Goal: Task Accomplishment & Management: Manage account settings

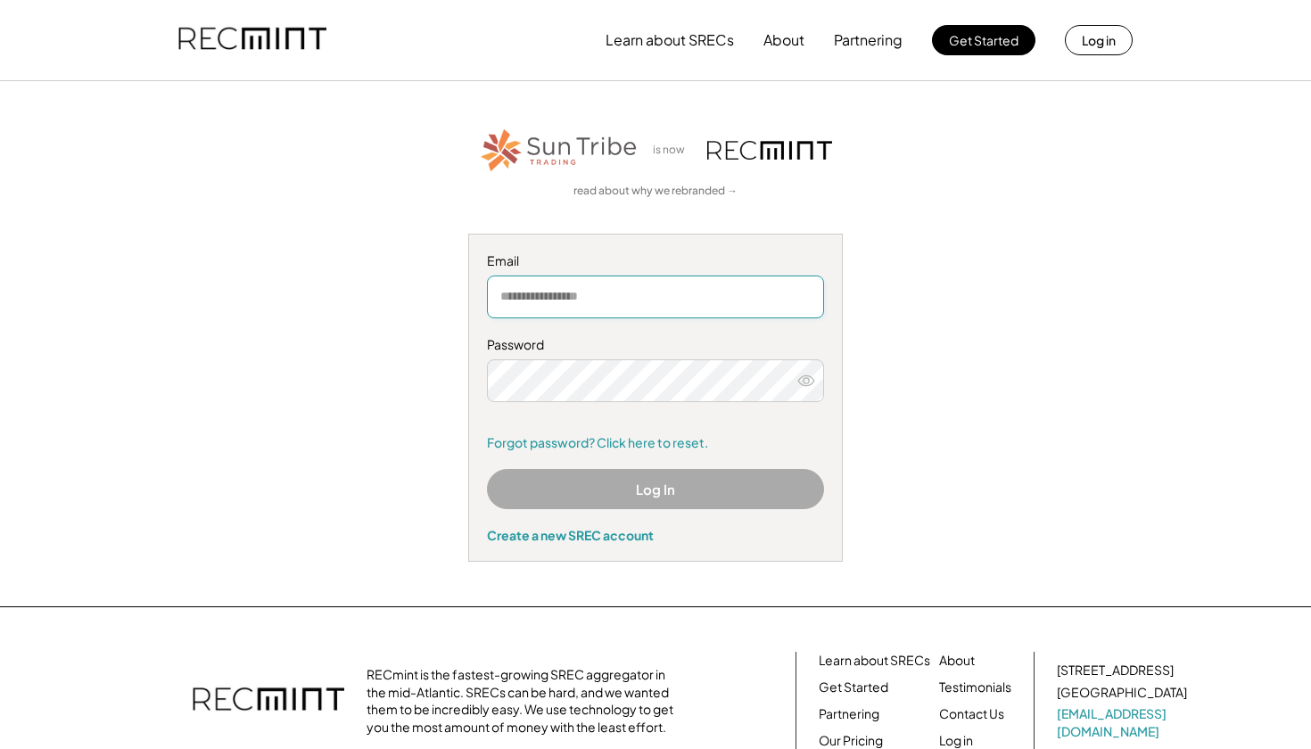
type input "**********"
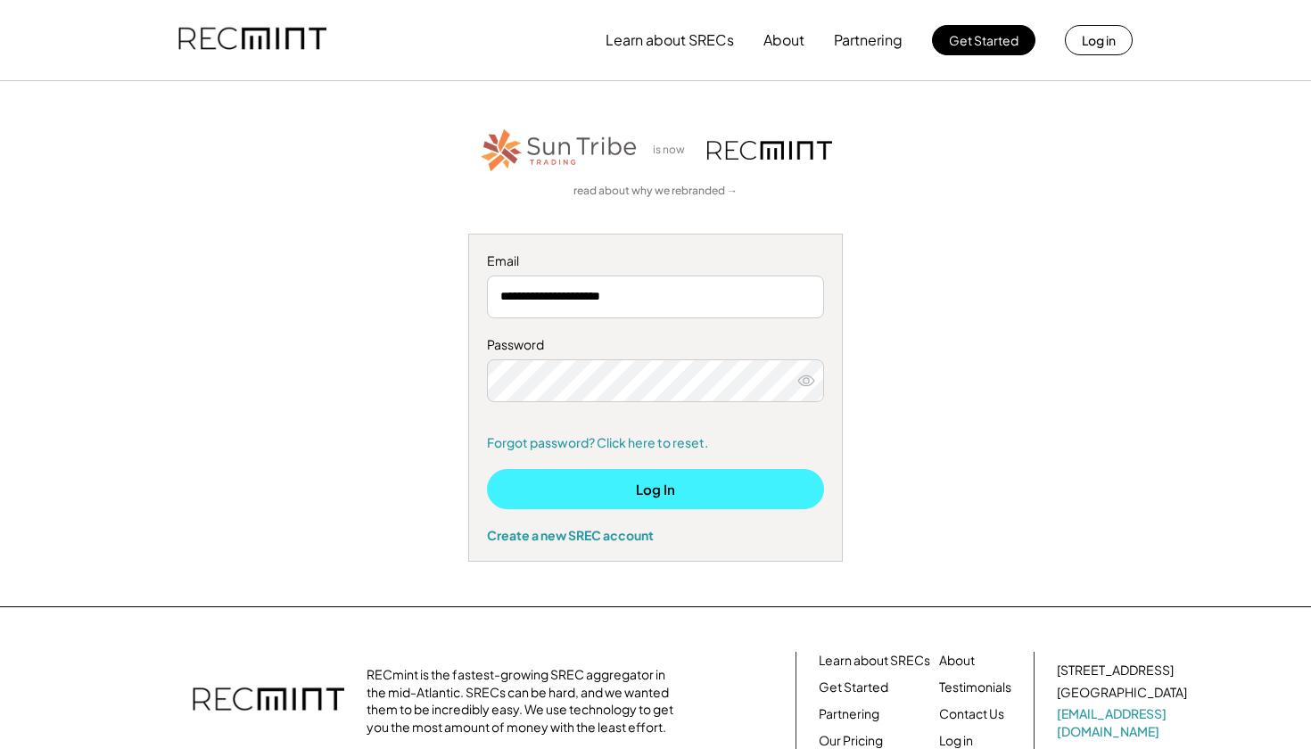
click at [562, 490] on button "Log In" at bounding box center [655, 489] width 337 height 40
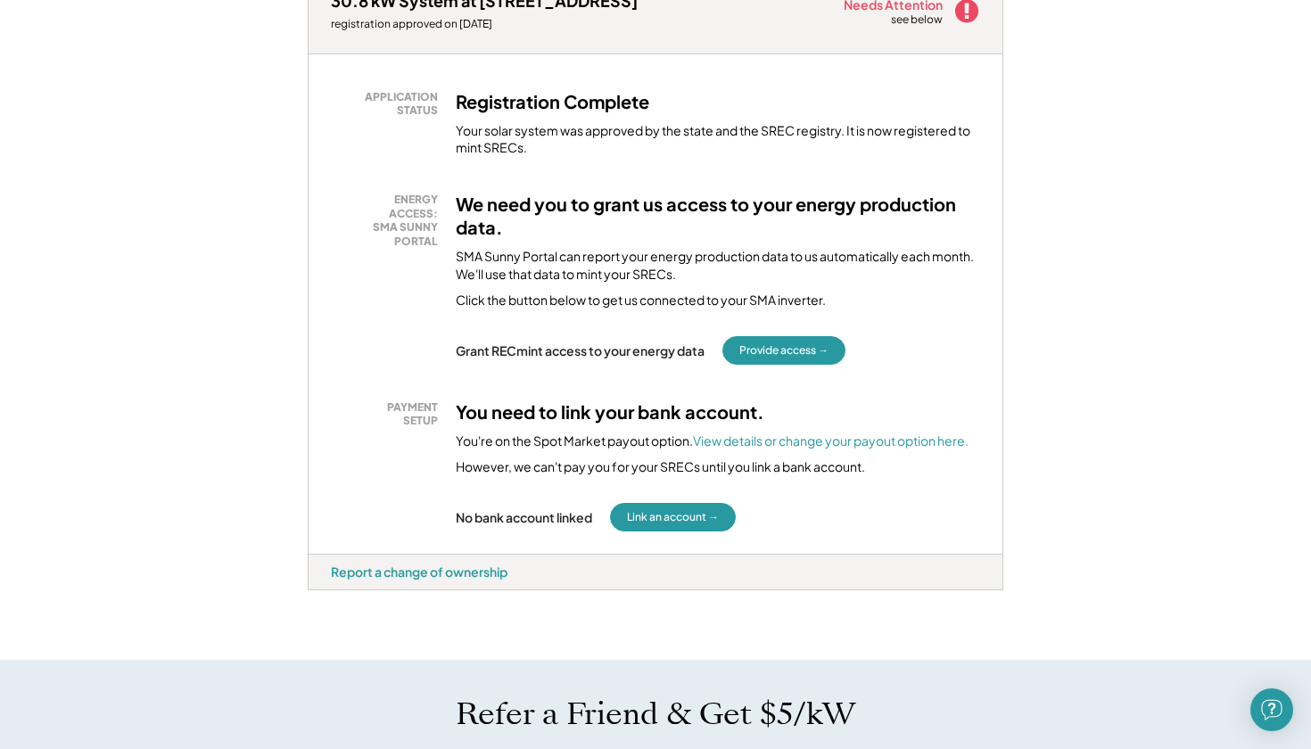
scroll to position [302, 0]
click at [778, 344] on button "Provide access →" at bounding box center [784, 350] width 123 height 29
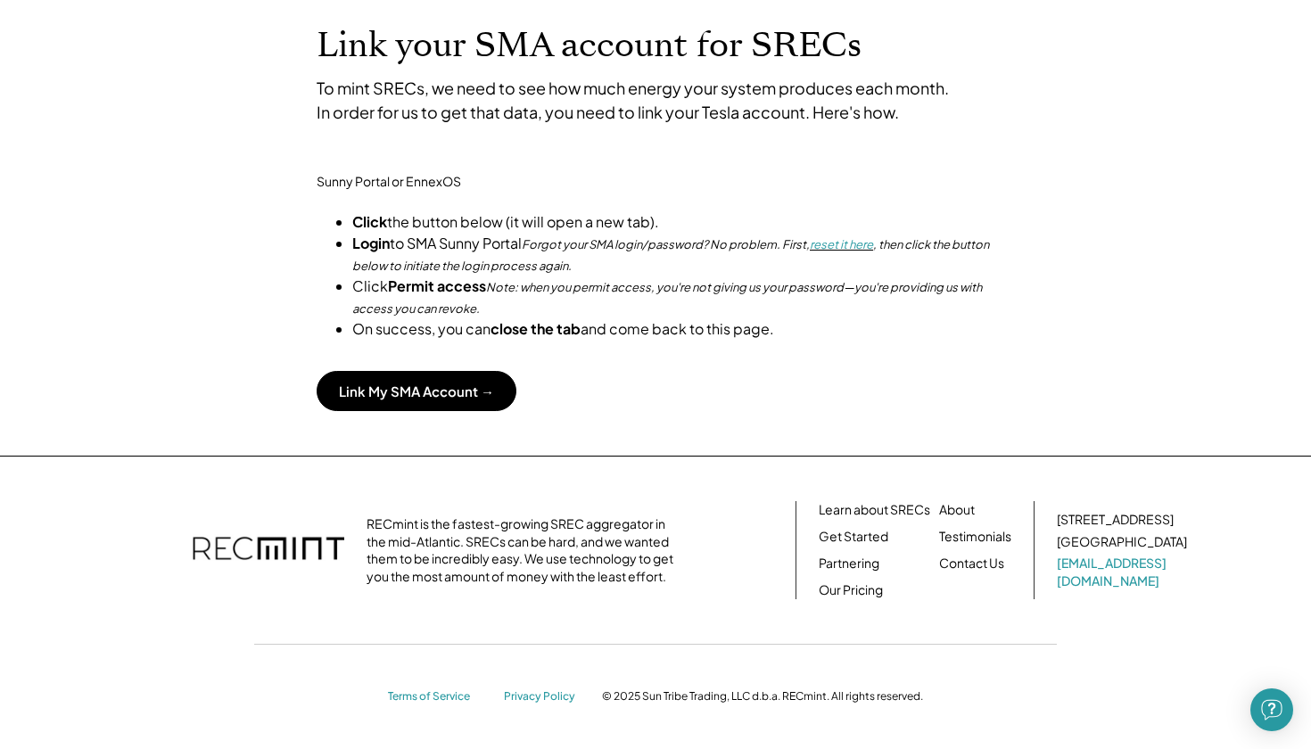
scroll to position [120, 0]
click at [366, 376] on button "Link My SMA Account →" at bounding box center [417, 391] width 200 height 40
click at [810, 244] on link "reset it here" at bounding box center [841, 244] width 63 height 14
click at [418, 400] on button "Link My SMA Account →" at bounding box center [417, 391] width 200 height 40
click at [434, 386] on button "Link My SMA Account →" at bounding box center [417, 391] width 200 height 40
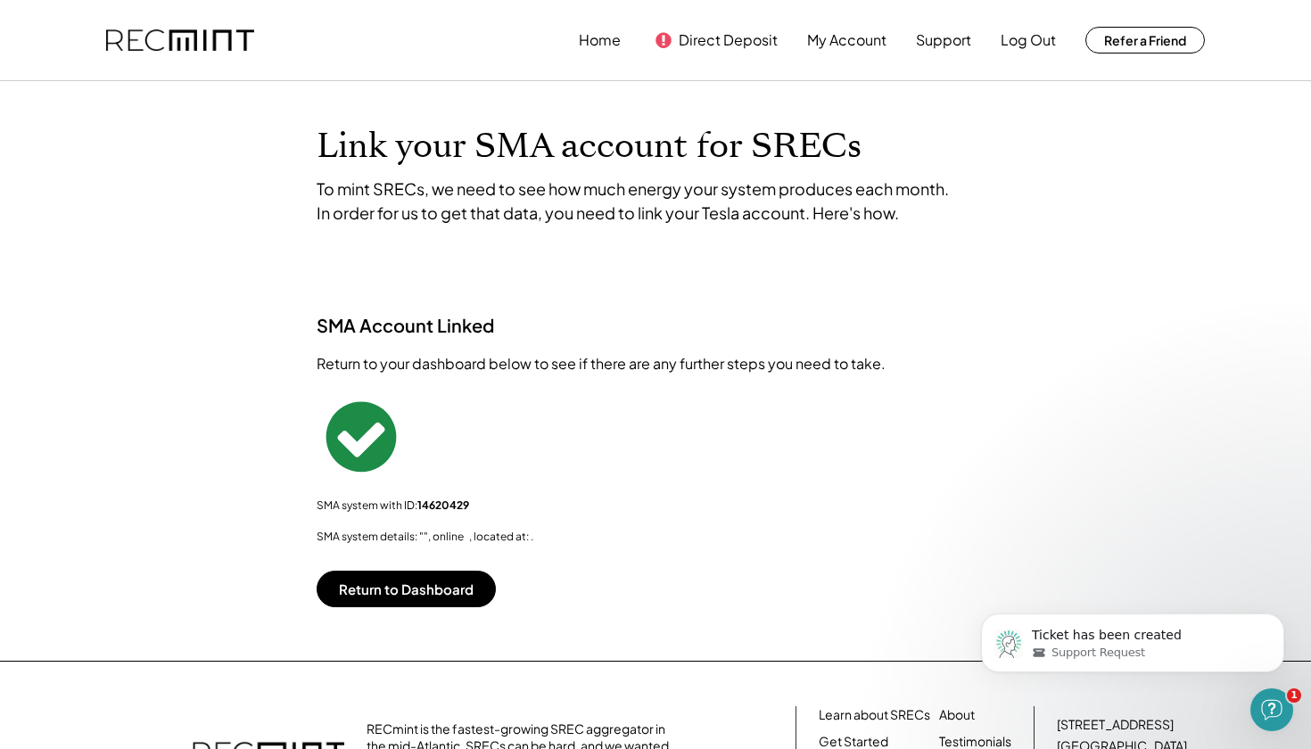
scroll to position [0, 0]
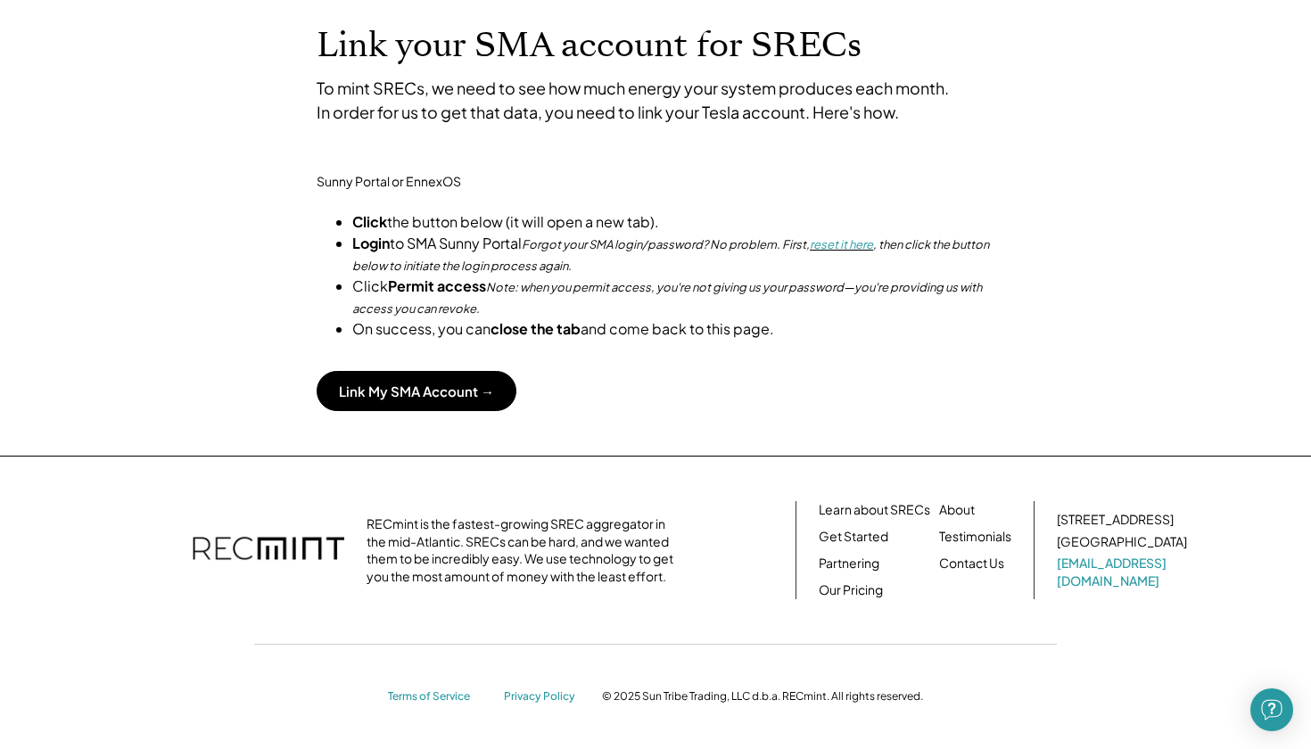
scroll to position [120, 0]
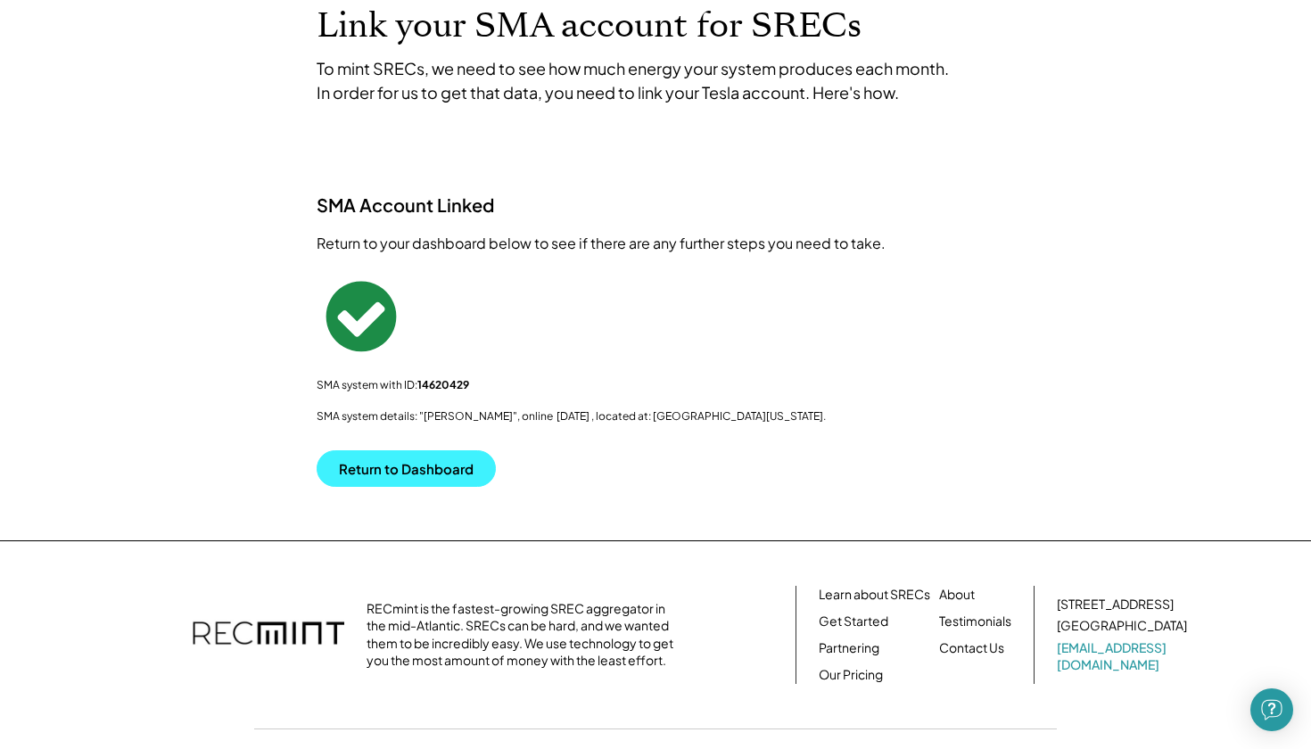
click at [388, 462] on button "Return to Dashboard" at bounding box center [406, 468] width 179 height 37
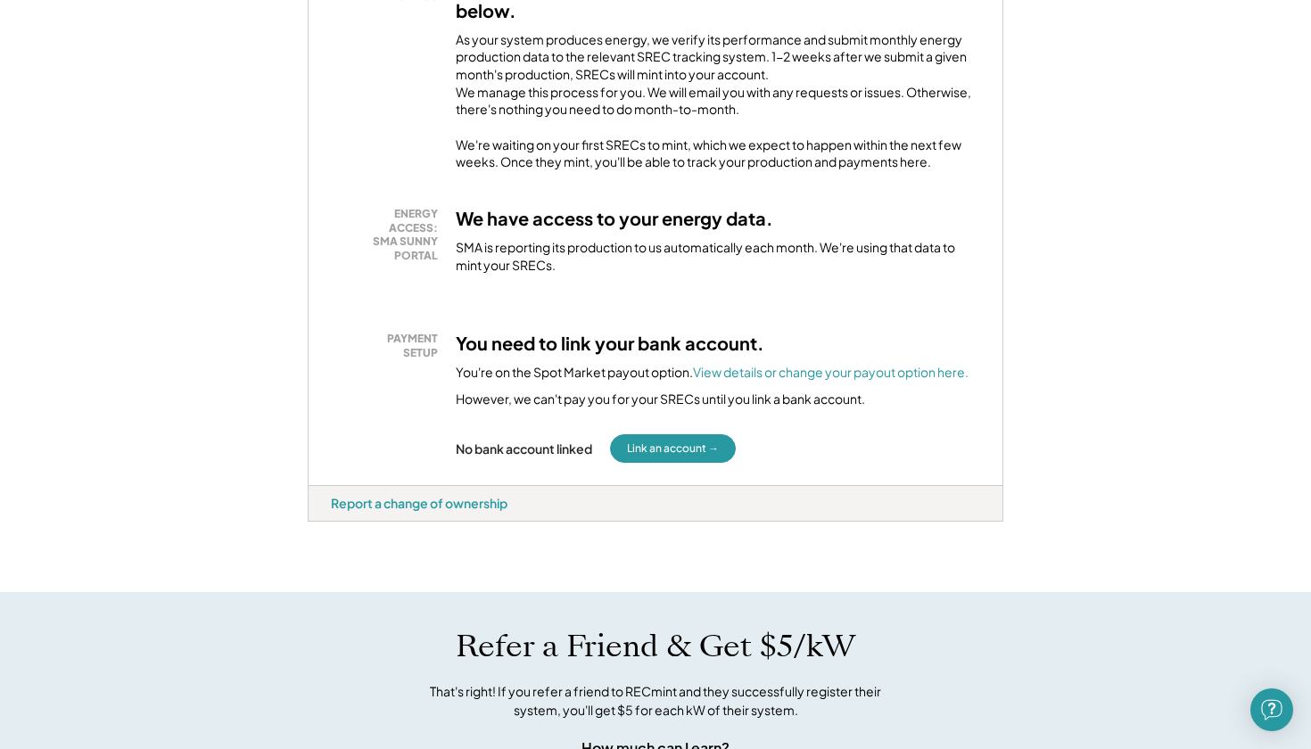
scroll to position [433, 0]
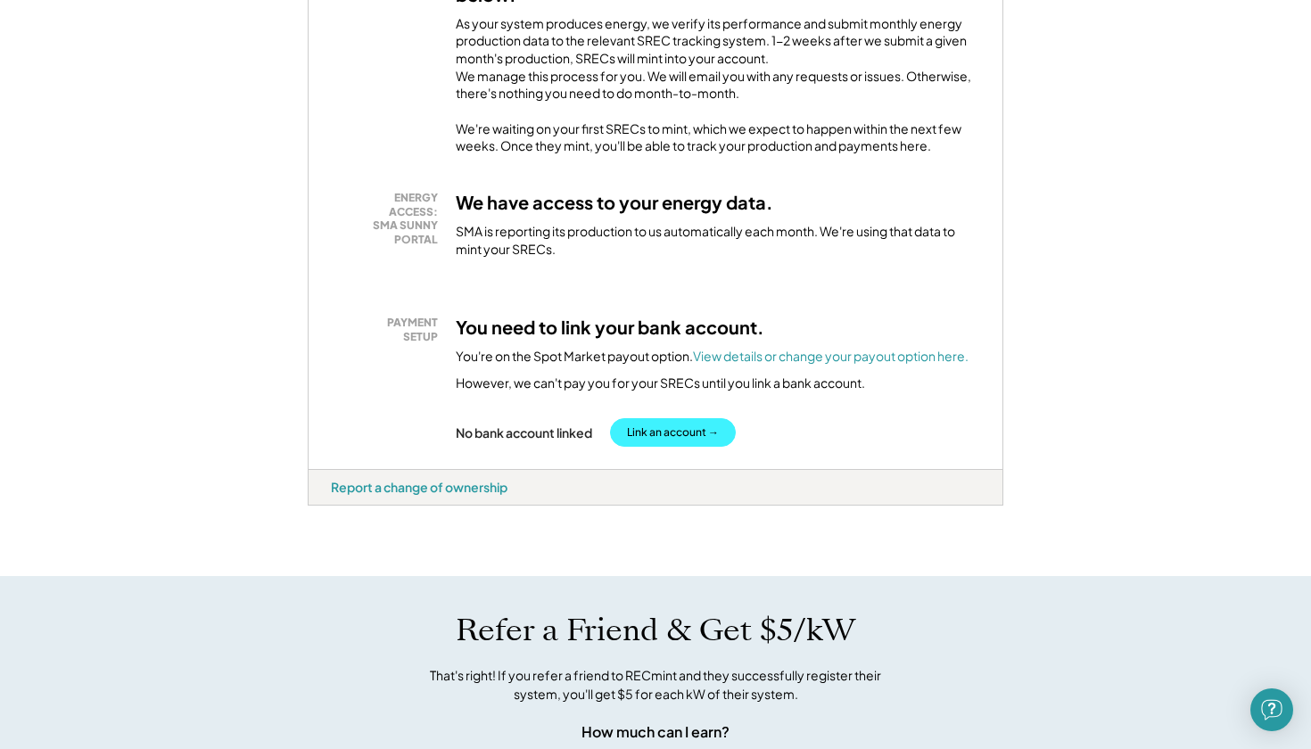
click at [669, 442] on button "Link an account →" at bounding box center [673, 432] width 126 height 29
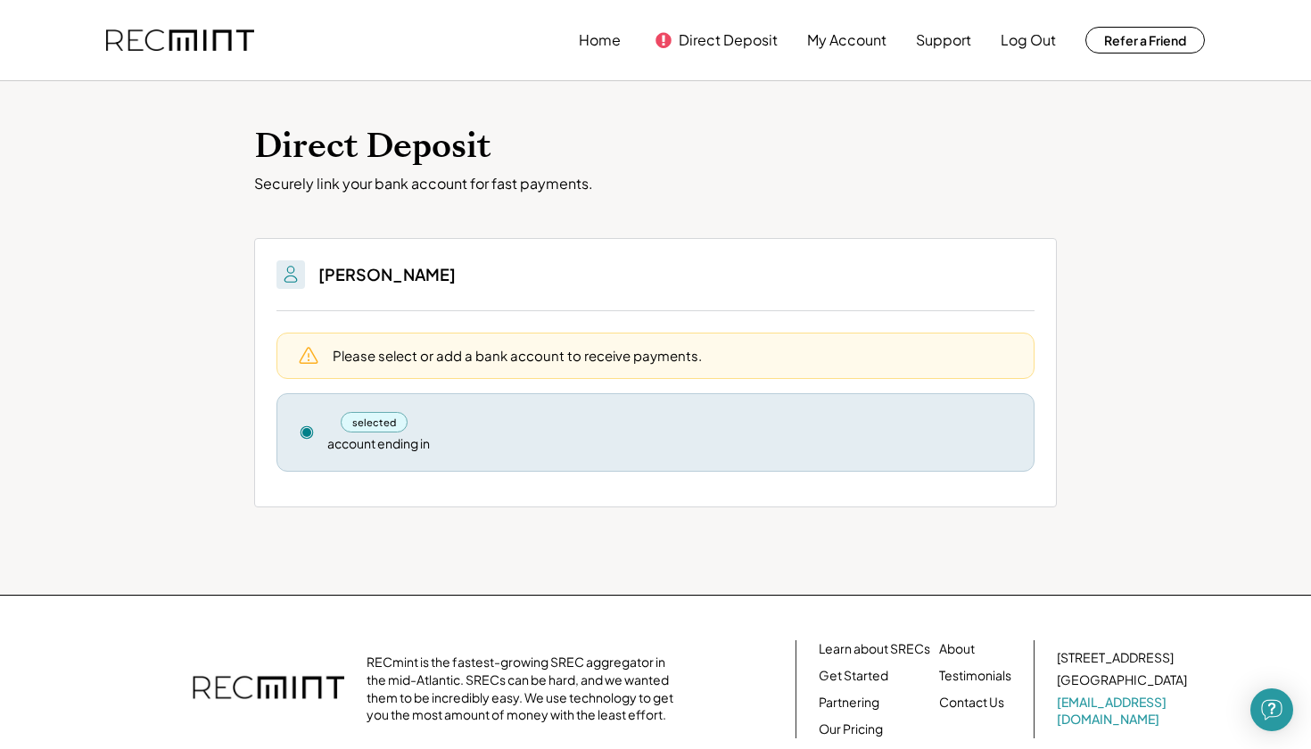
click at [377, 419] on div "selected" at bounding box center [374, 422] width 67 height 21
click at [306, 432] on use at bounding box center [307, 432] width 12 height 12
click at [429, 361] on div "Please select or add a bank account to receive payments." at bounding box center [517, 355] width 369 height 19
click at [700, 37] on button "Direct Deposit" at bounding box center [728, 40] width 99 height 36
click at [355, 270] on h3 "Mark Stancil" at bounding box center [386, 274] width 137 height 21
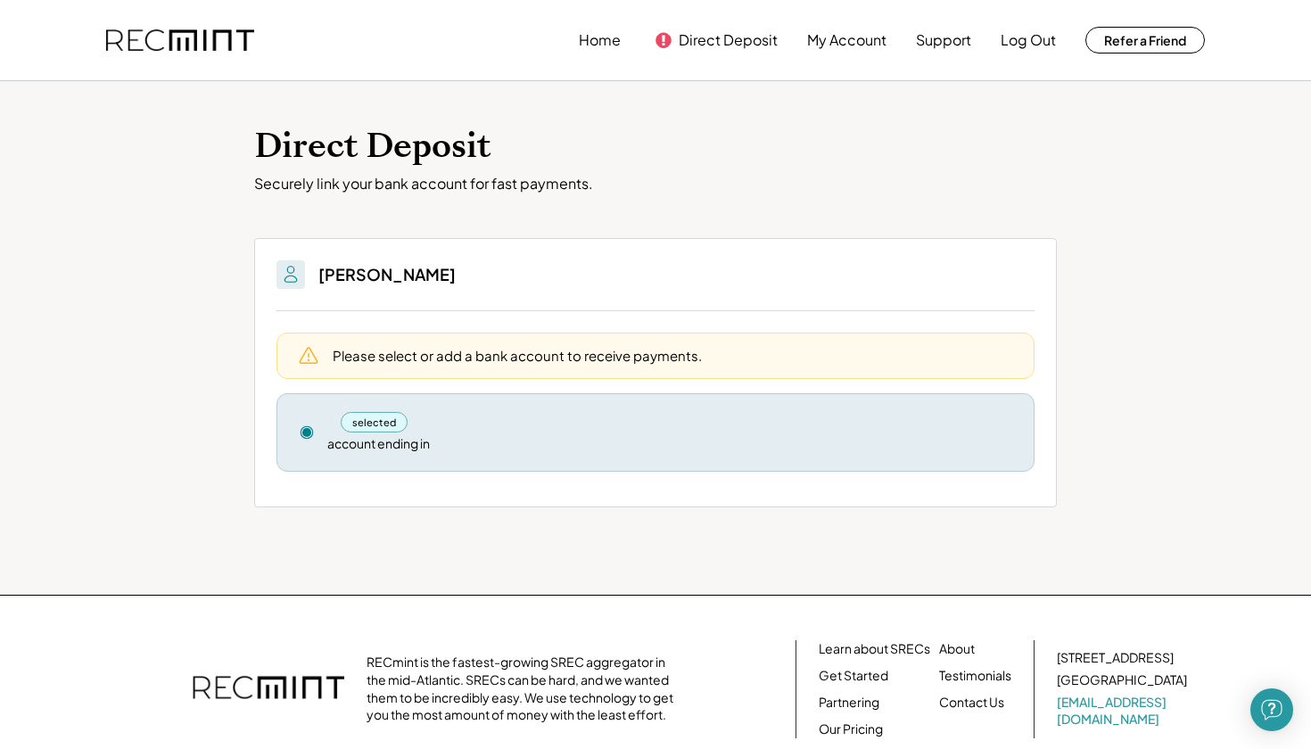
click at [664, 38] on icon at bounding box center [664, 40] width 18 height 18
click at [565, 40] on div "Home Direct Deposit My Account Support Log Out Refer a Friend" at bounding box center [656, 40] width 1142 height 80
click at [843, 41] on button "My Account" at bounding box center [846, 40] width 79 height 36
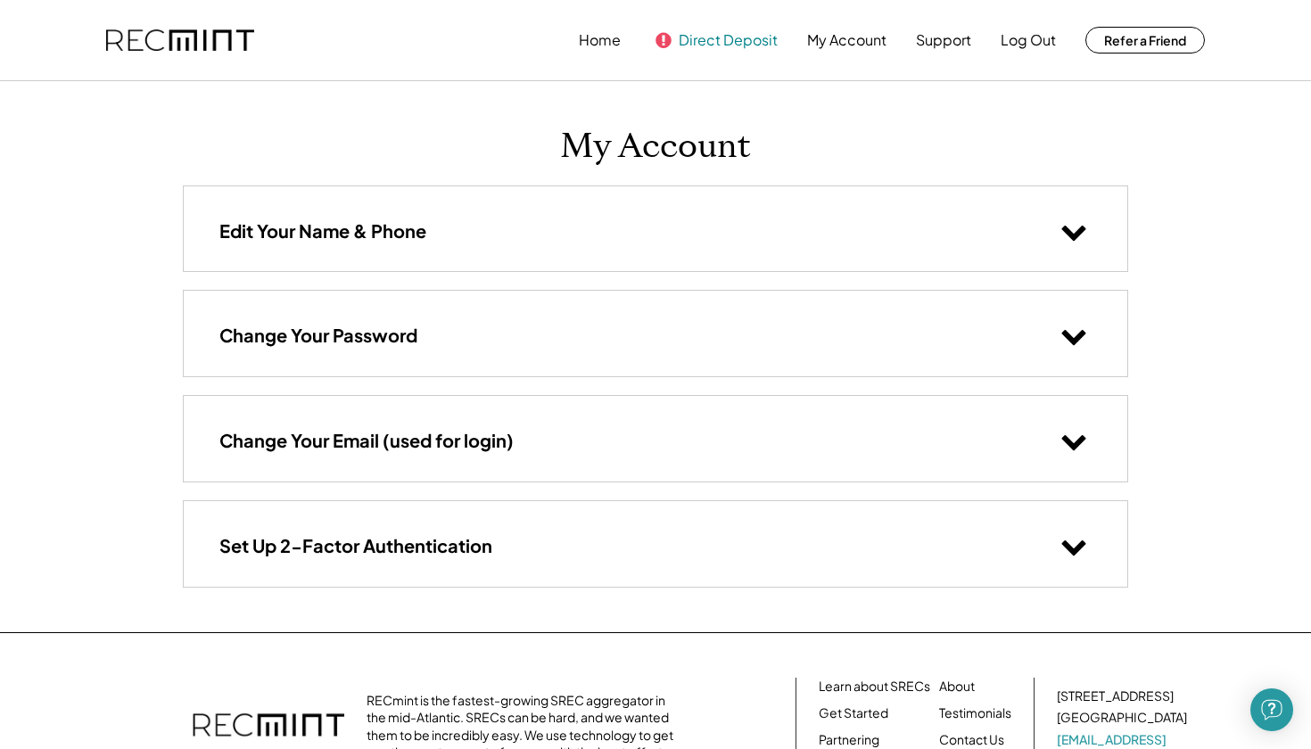
click at [689, 44] on button "Direct Deposit" at bounding box center [728, 40] width 99 height 36
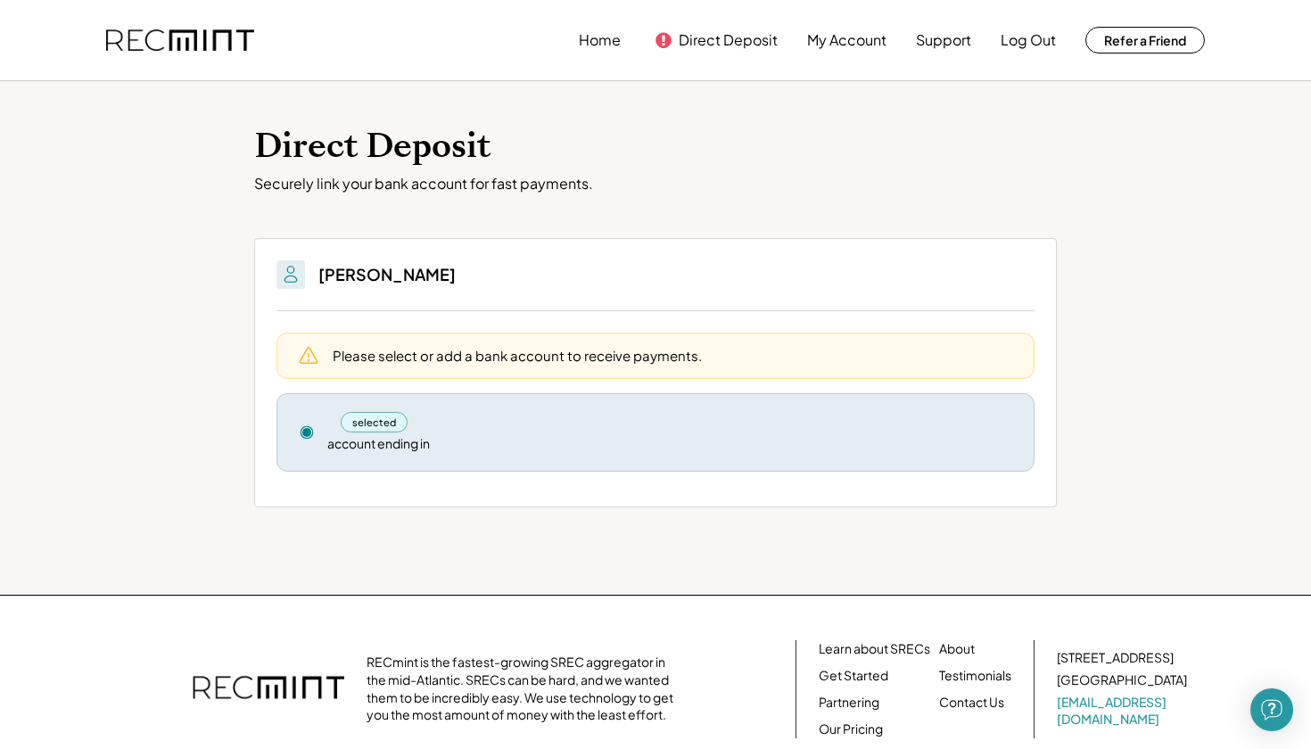
click at [358, 421] on div "selected" at bounding box center [374, 422] width 67 height 21
click at [313, 439] on div "selected account ending in Remove" at bounding box center [656, 432] width 758 height 78
click at [307, 357] on icon at bounding box center [308, 355] width 21 height 21
click at [309, 430] on use at bounding box center [307, 432] width 12 height 12
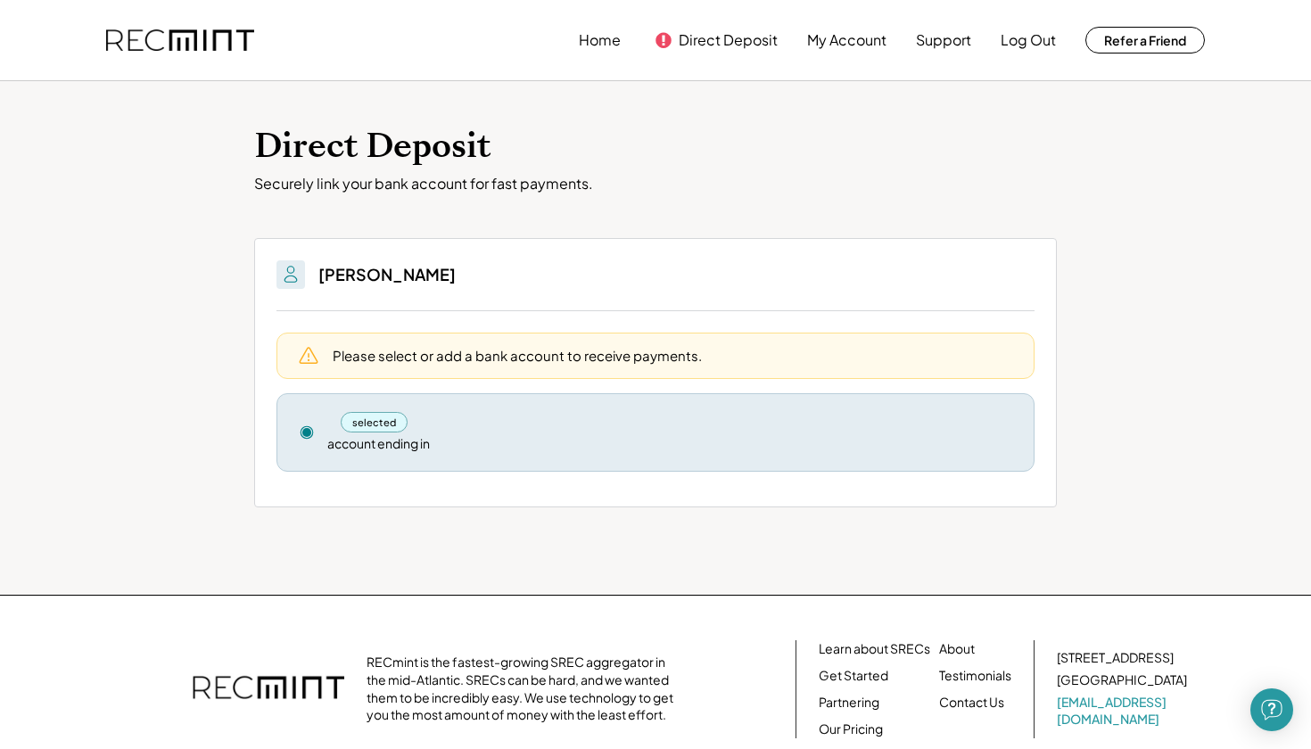
click at [309, 430] on use at bounding box center [307, 432] width 12 height 12
click at [393, 429] on div "selected" at bounding box center [374, 422] width 67 height 21
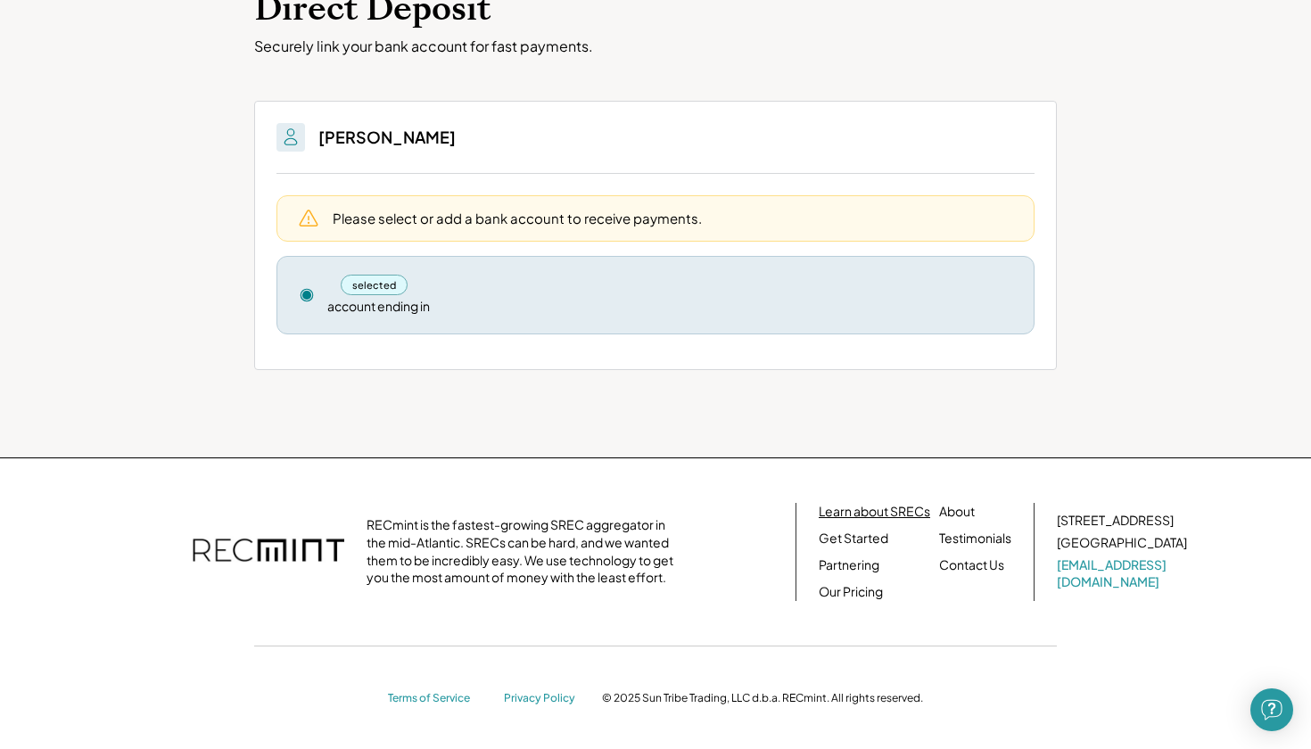
scroll to position [136, 0]
click at [373, 279] on div "selected" at bounding box center [374, 286] width 67 height 21
click at [488, 278] on div "selected" at bounding box center [669, 286] width 685 height 21
click at [505, 234] on div "Please select or add a bank account to receive payments." at bounding box center [656, 219] width 758 height 46
drag, startPoint x: 879, startPoint y: 231, endPoint x: 877, endPoint y: 425, distance: 194.5
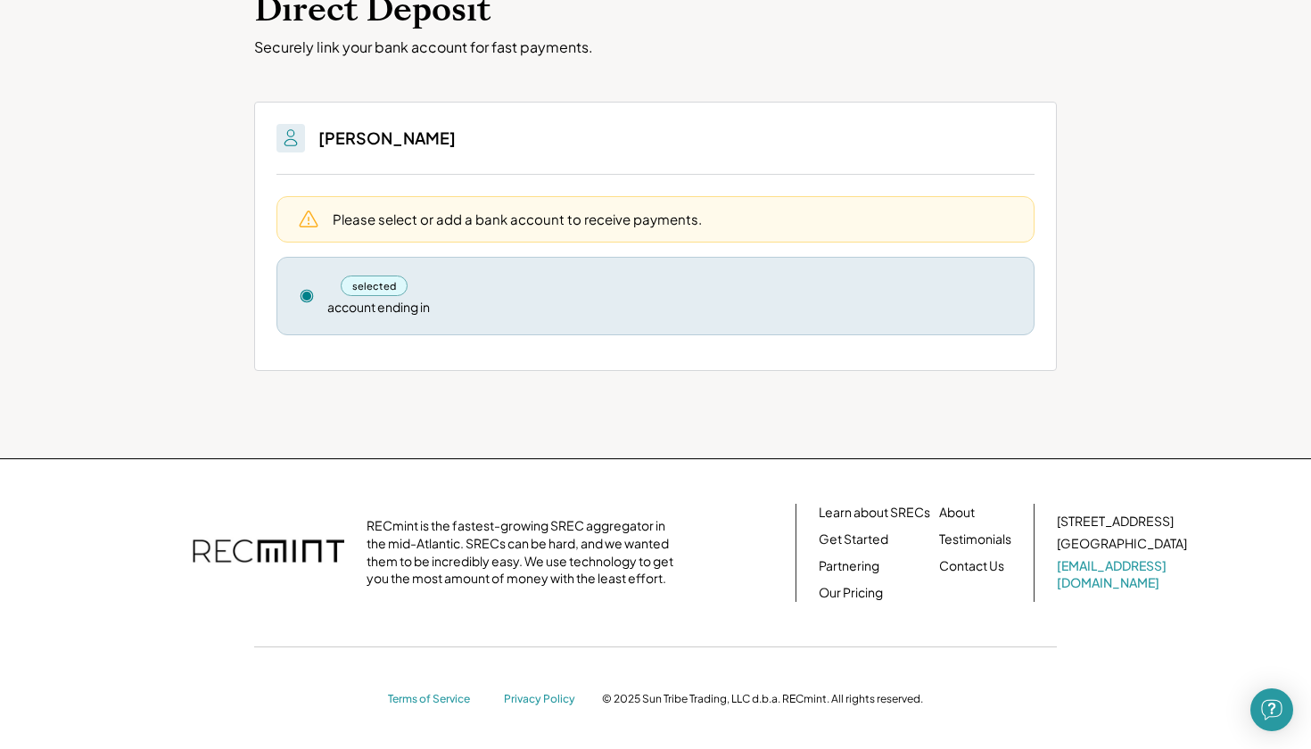
click at [877, 397] on div "Mark Stancil Please select or add a bank account to receive payments. selected …" at bounding box center [655, 258] width 803 height 312
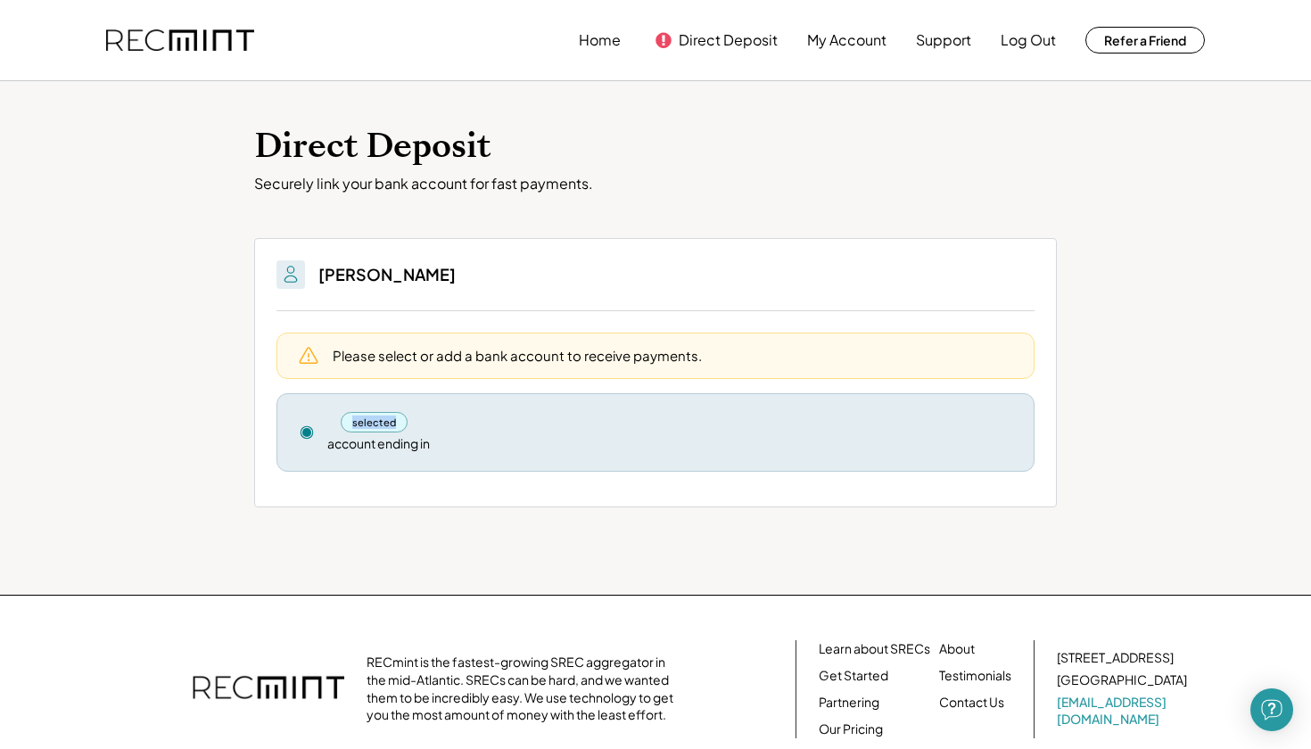
scroll to position [0, 0]
click at [848, 41] on button "My Account" at bounding box center [846, 40] width 79 height 36
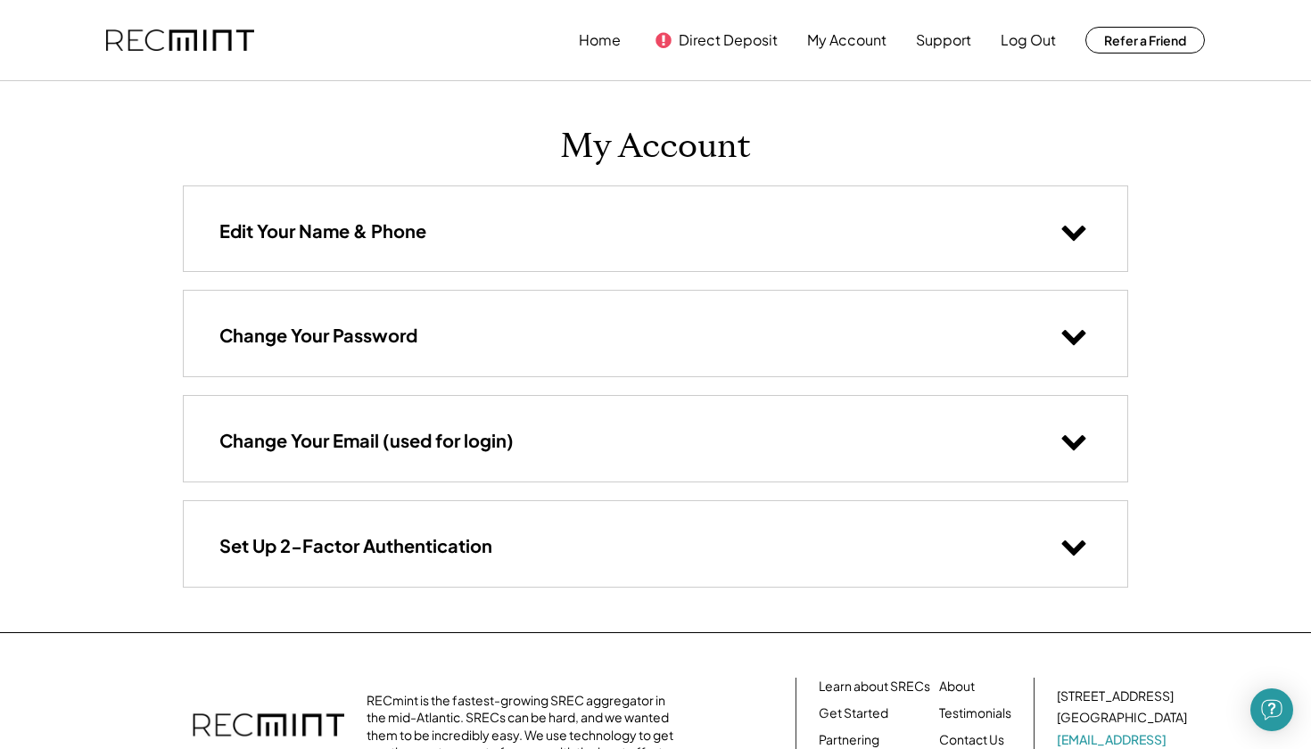
click at [500, 224] on div "Edit Your Name & Phone" at bounding box center [656, 228] width 944 height 85
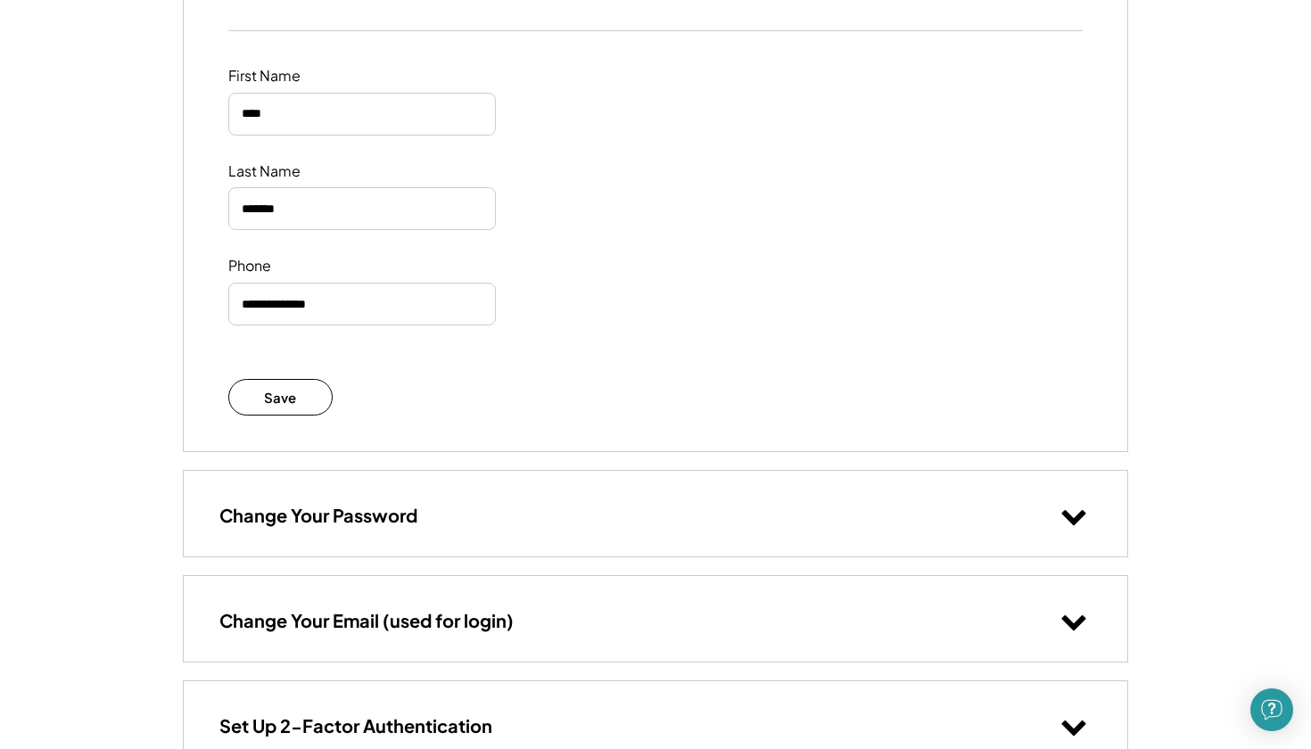
scroll to position [248, 0]
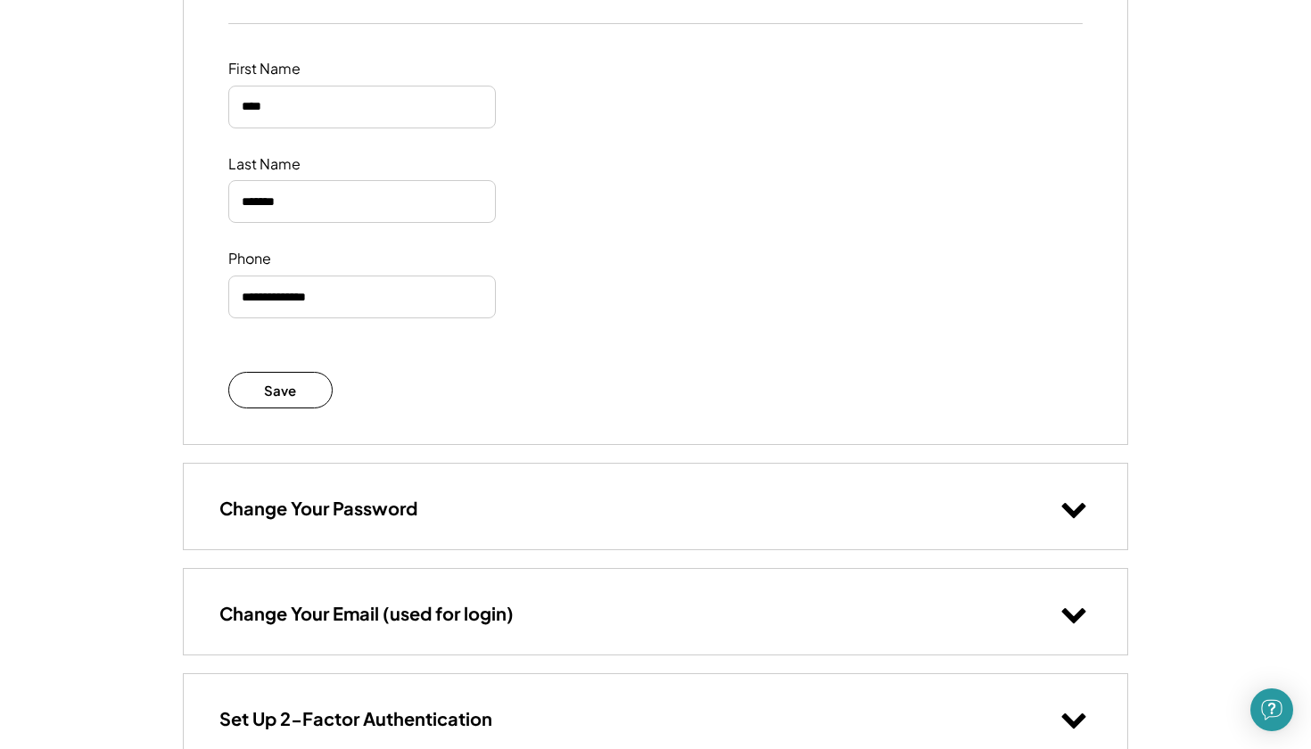
click at [672, 498] on div "Change Your Password" at bounding box center [656, 506] width 944 height 85
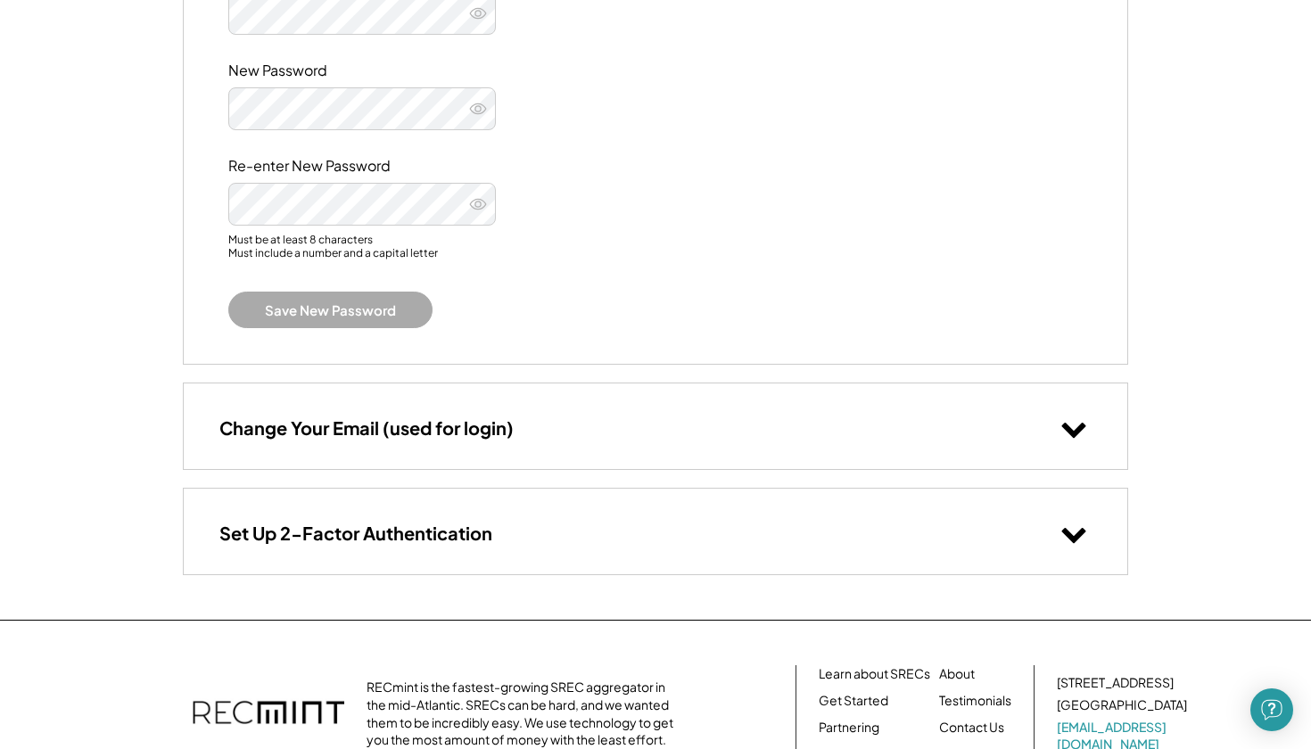
scroll to position [869, 0]
click at [574, 424] on div "Change Your Email (used for login)" at bounding box center [656, 424] width 944 height 85
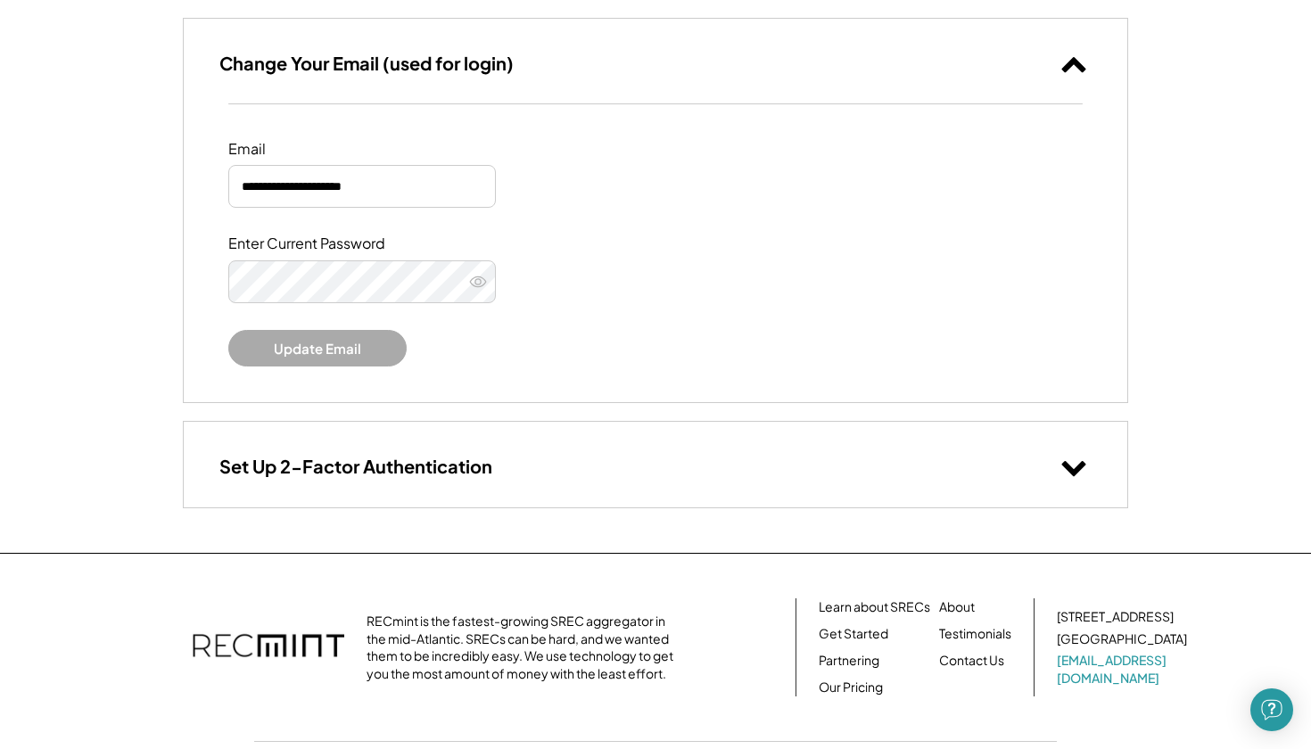
scroll to position [1234, 0]
click at [476, 280] on icon at bounding box center [478, 280] width 18 height 18
click at [478, 271] on icon at bounding box center [478, 280] width 18 height 18
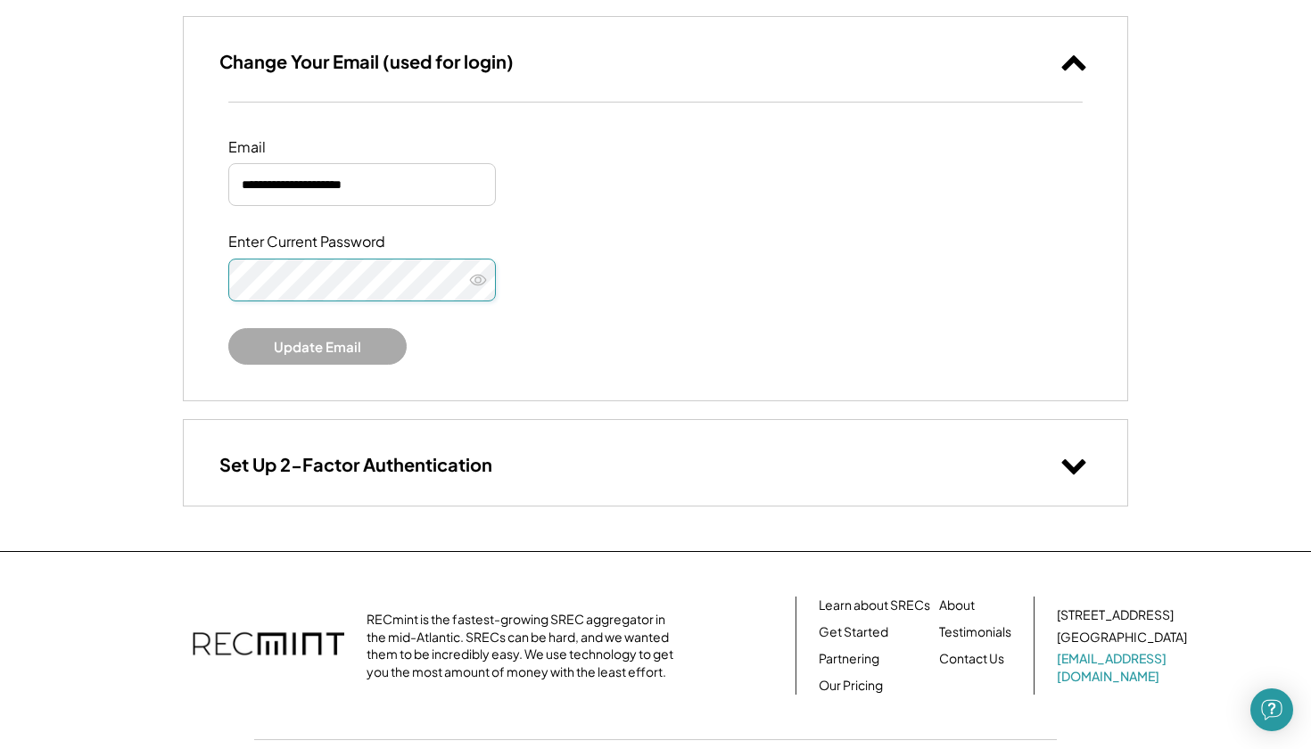
click at [482, 273] on icon at bounding box center [478, 280] width 18 height 18
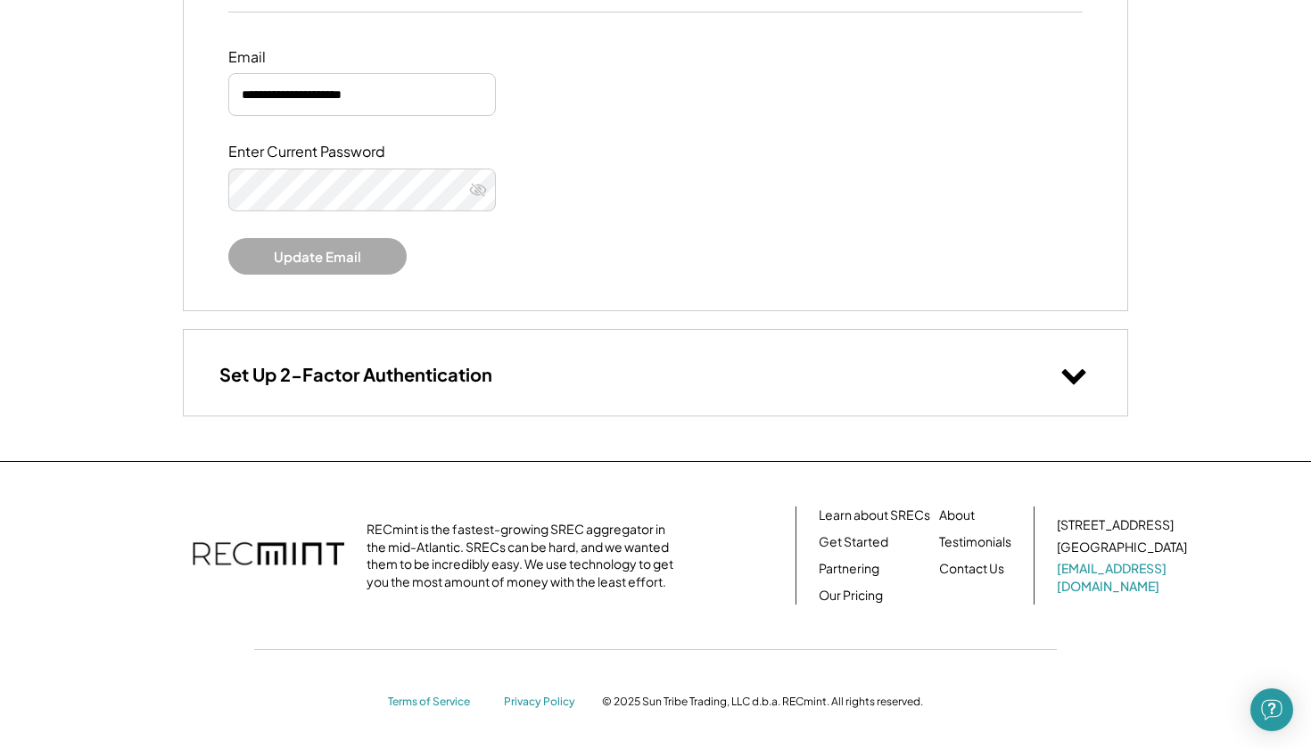
scroll to position [1322, 0]
click at [644, 384] on div "Set Up 2-Factor Authentication" at bounding box center [656, 374] width 944 height 85
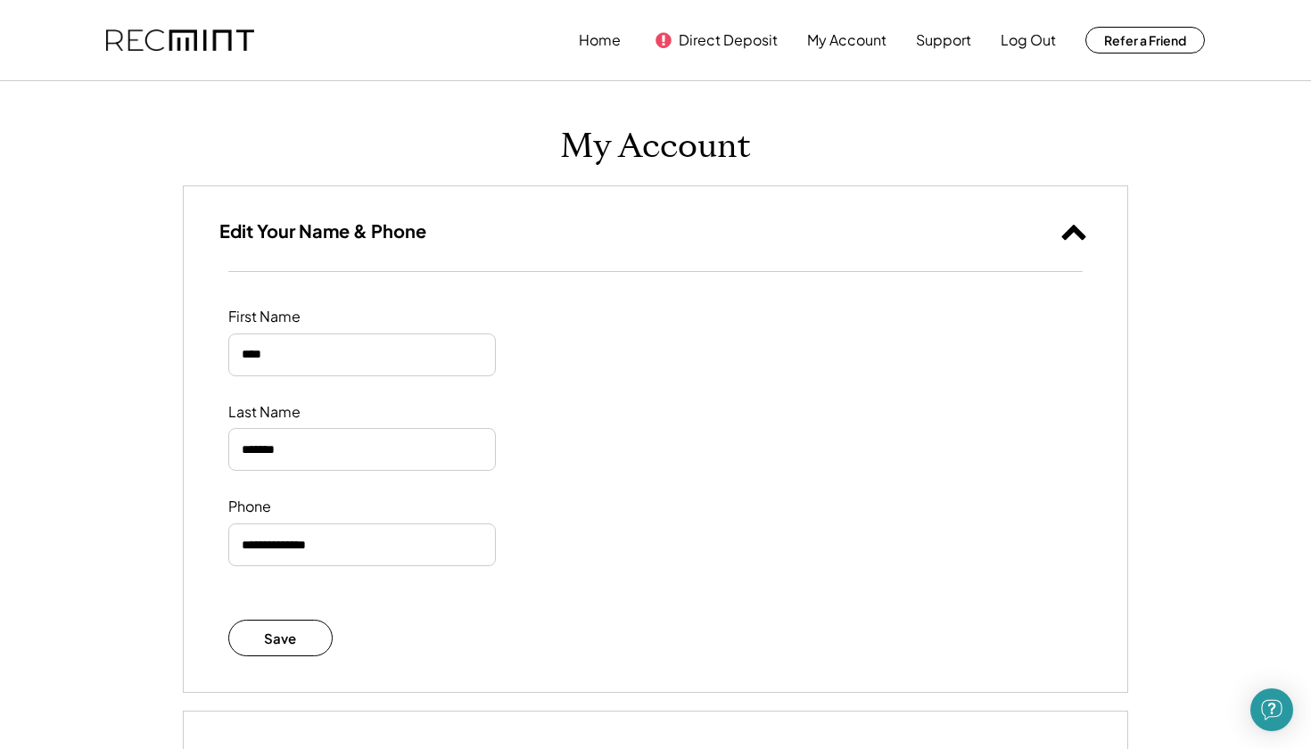
scroll to position [0, 0]
click at [766, 32] on button "Direct Deposit" at bounding box center [728, 40] width 99 height 36
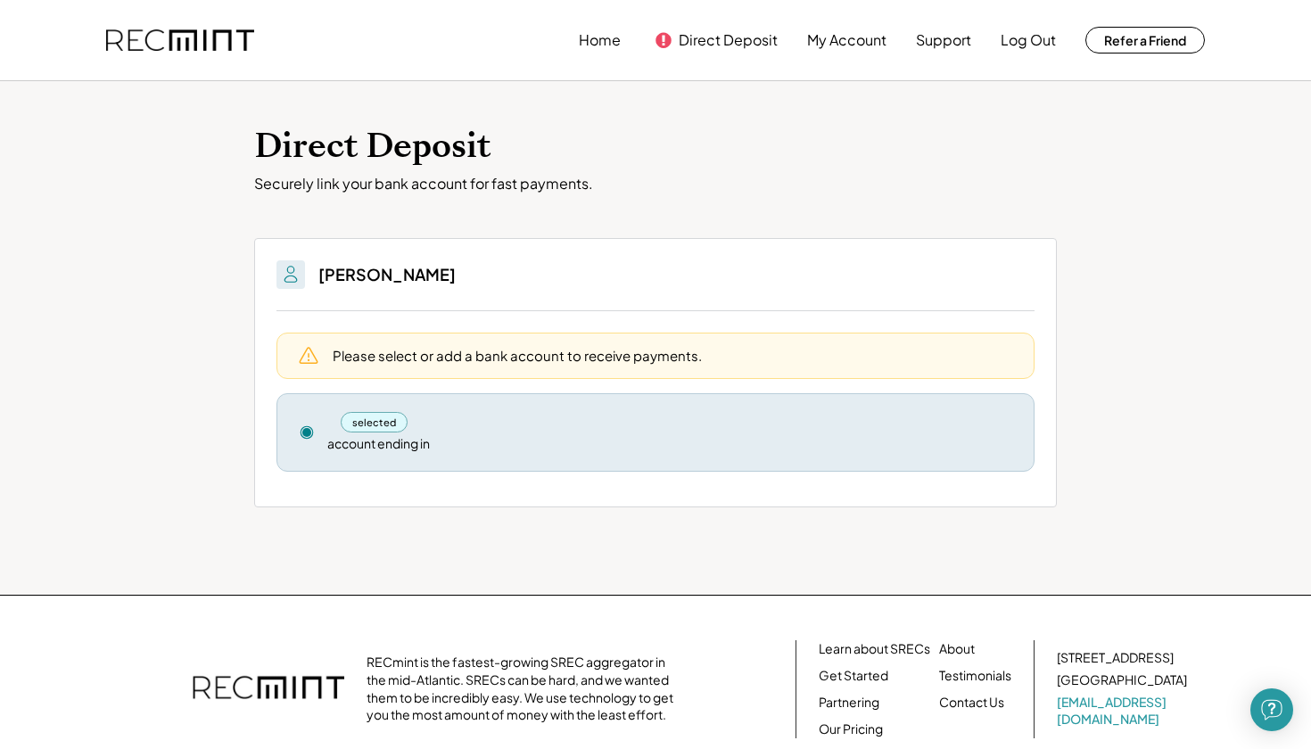
click at [303, 430] on use at bounding box center [307, 432] width 12 height 12
click at [381, 352] on div "Please select or add a bank account to receive payments." at bounding box center [517, 355] width 369 height 19
click at [681, 38] on button "Direct Deposit" at bounding box center [728, 40] width 99 height 36
click at [361, 415] on div "selected" at bounding box center [374, 422] width 67 height 21
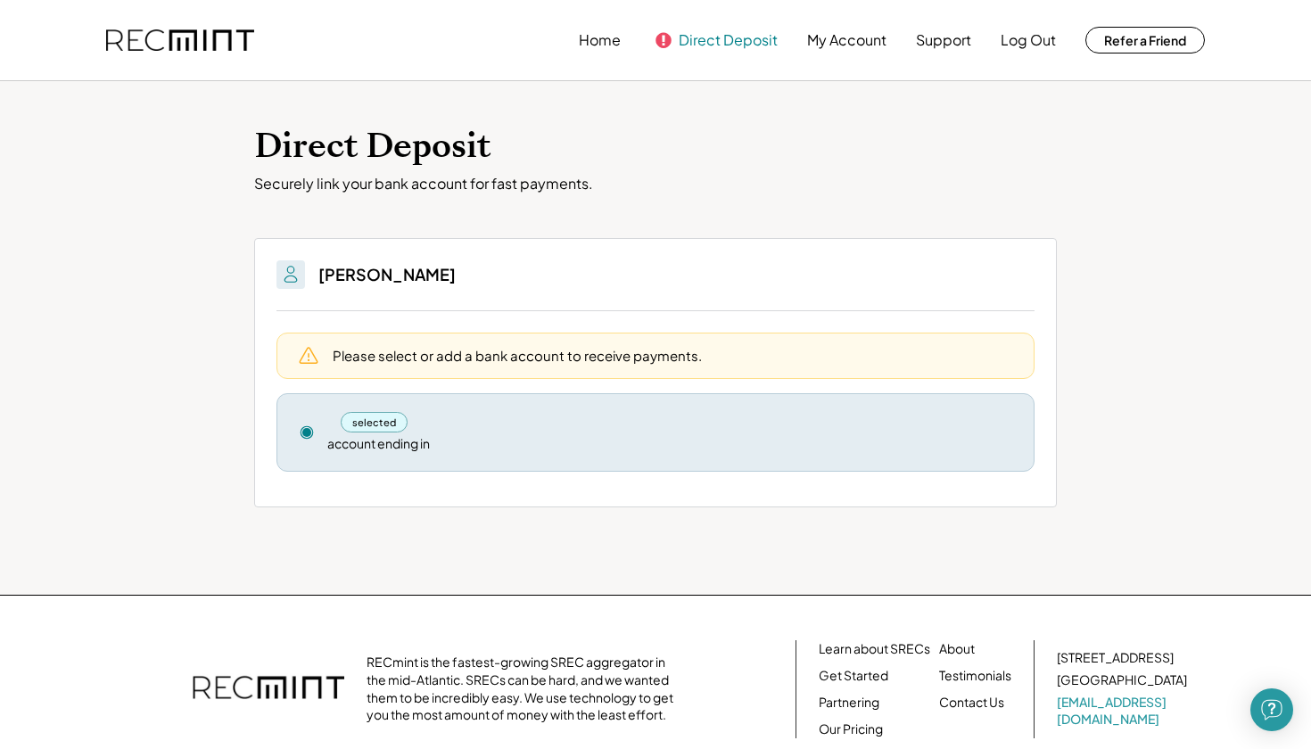
click at [688, 31] on button "Direct Deposit" at bounding box center [728, 40] width 99 height 36
click at [745, 40] on button "Direct Deposit" at bounding box center [728, 40] width 99 height 36
click at [851, 37] on button "My Account" at bounding box center [846, 40] width 79 height 36
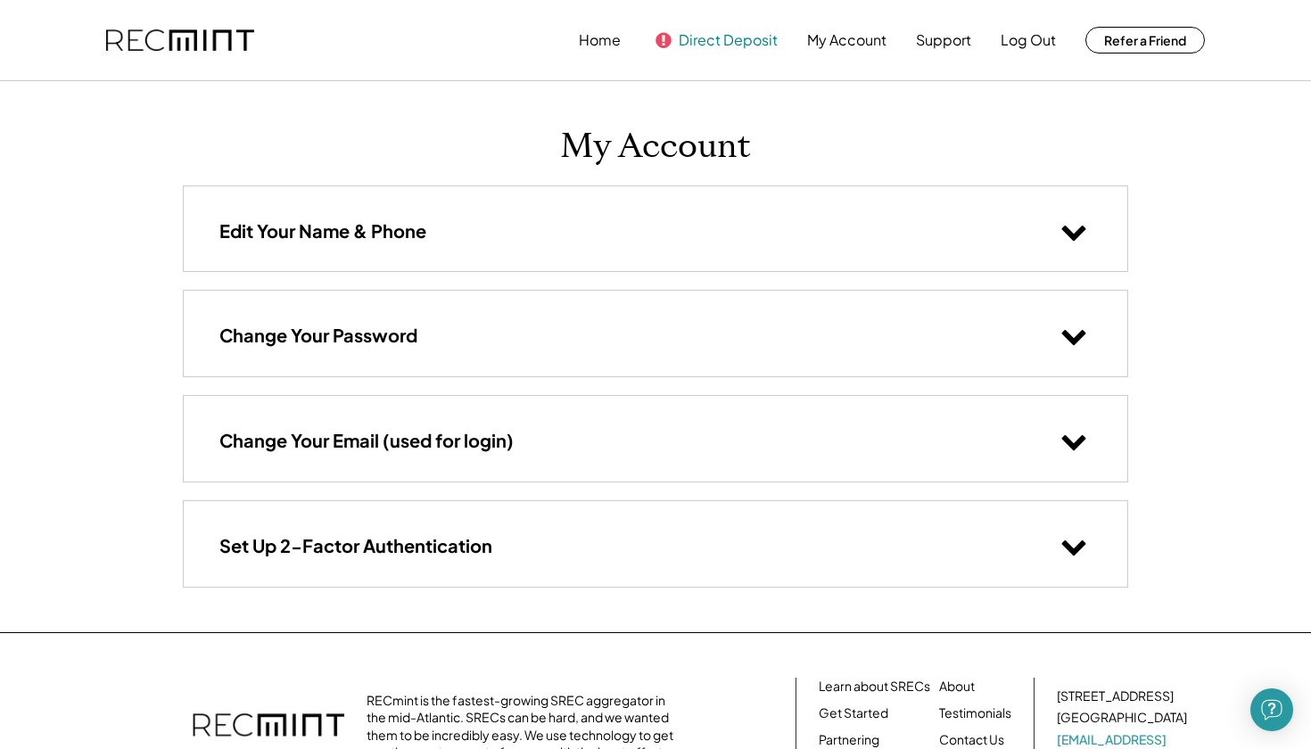
click at [710, 45] on button "Direct Deposit" at bounding box center [728, 40] width 99 height 36
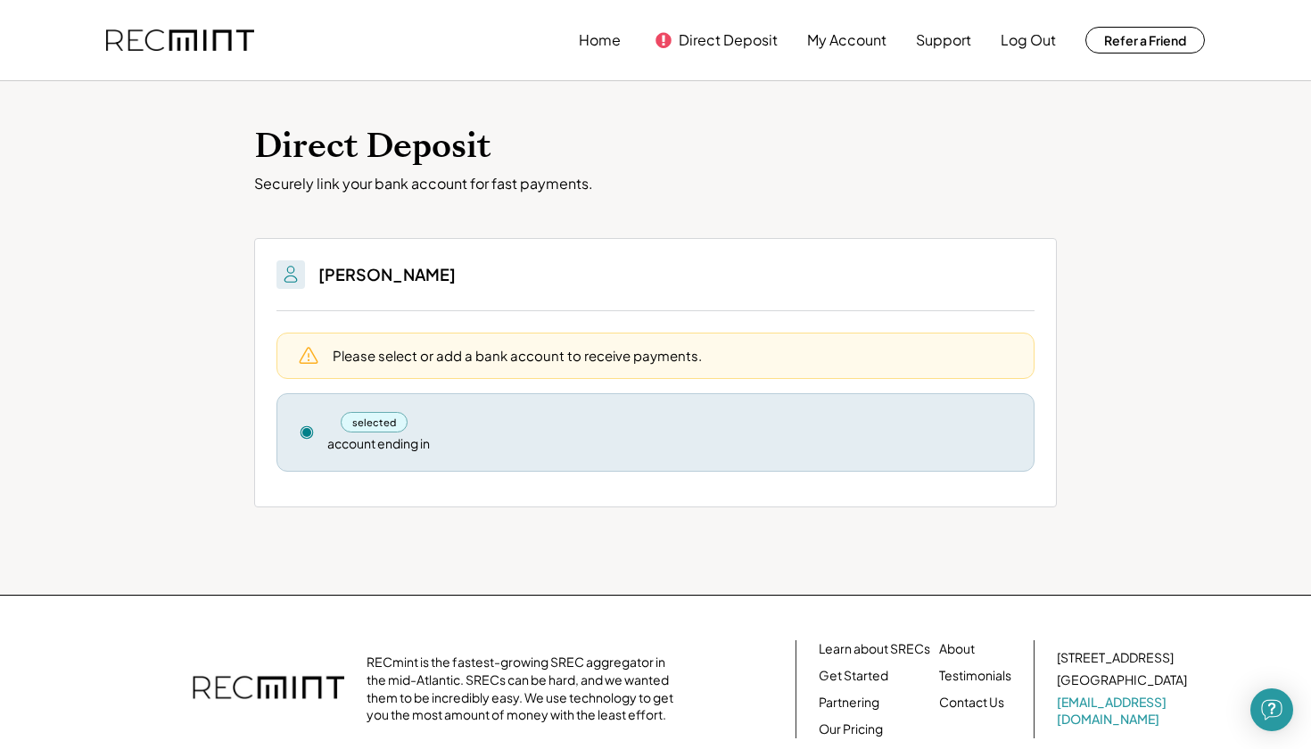
click at [319, 428] on div "selected account ending in Remove" at bounding box center [656, 432] width 758 height 78
click at [371, 420] on div "selected" at bounding box center [374, 422] width 67 height 21
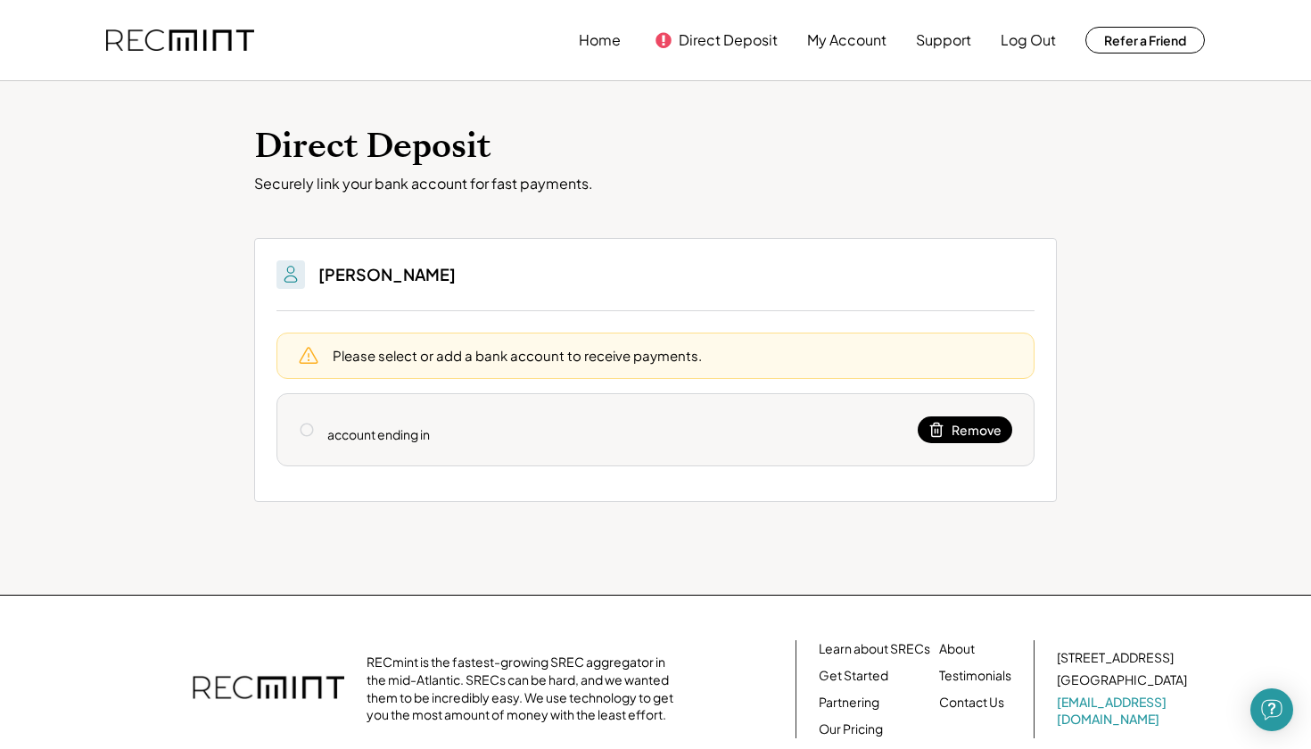
click at [961, 433] on span "Remove" at bounding box center [977, 430] width 50 height 12
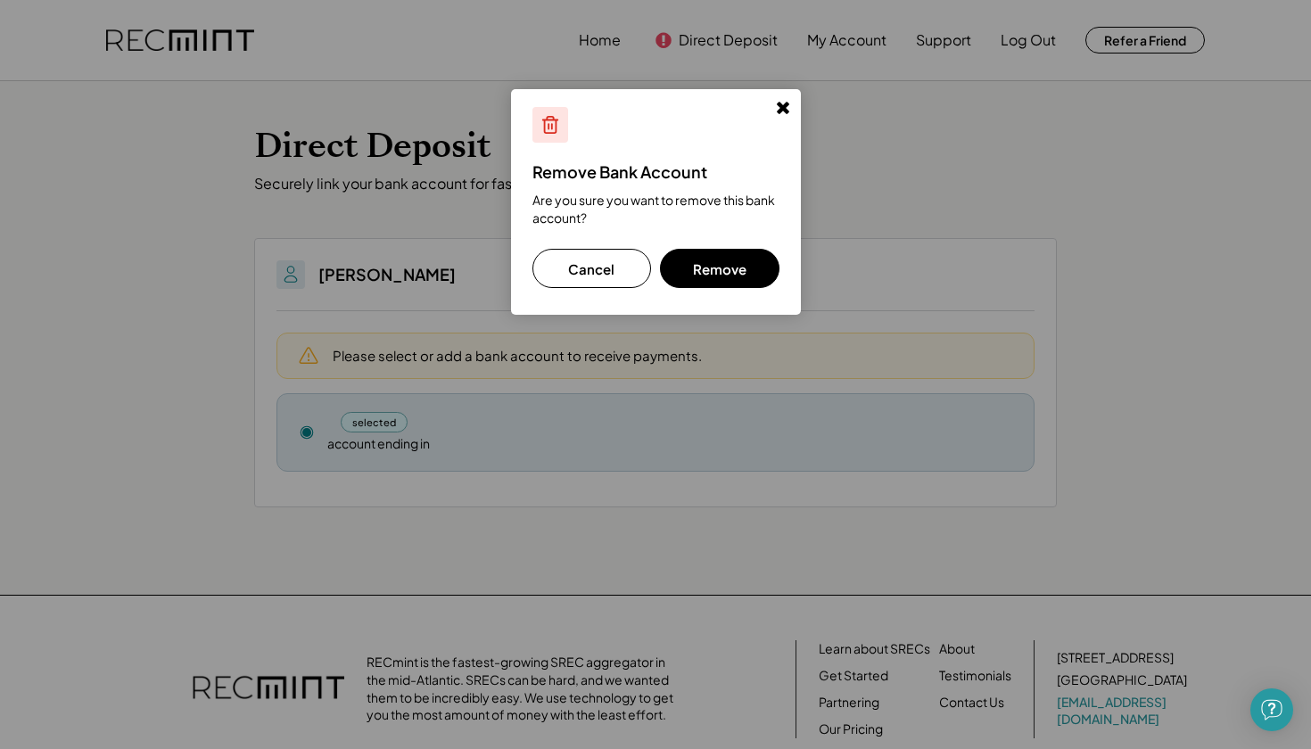
click at [732, 266] on button "Remove" at bounding box center [720, 268] width 120 height 39
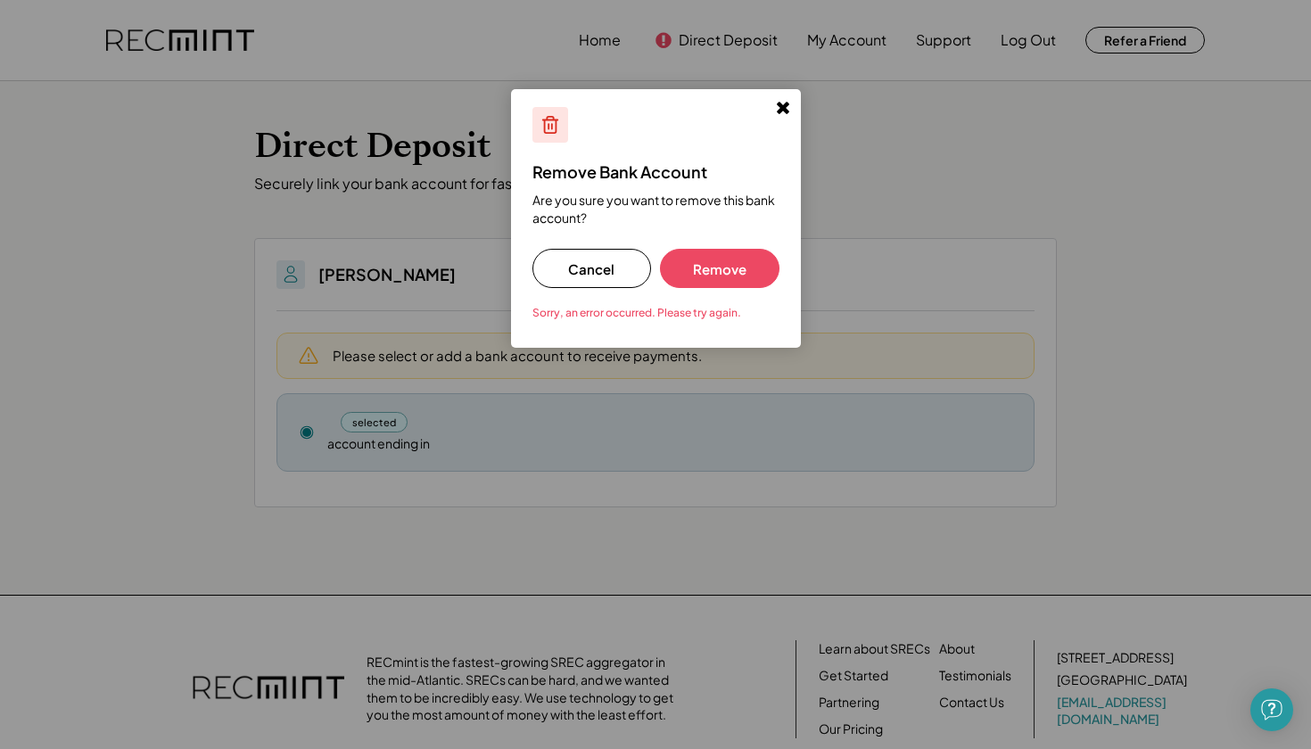
click at [732, 266] on button "Remove" at bounding box center [720, 268] width 120 height 39
click at [718, 270] on button "Remove" at bounding box center [720, 268] width 120 height 39
click at [586, 276] on button "Cancel" at bounding box center [593, 268] width 120 height 39
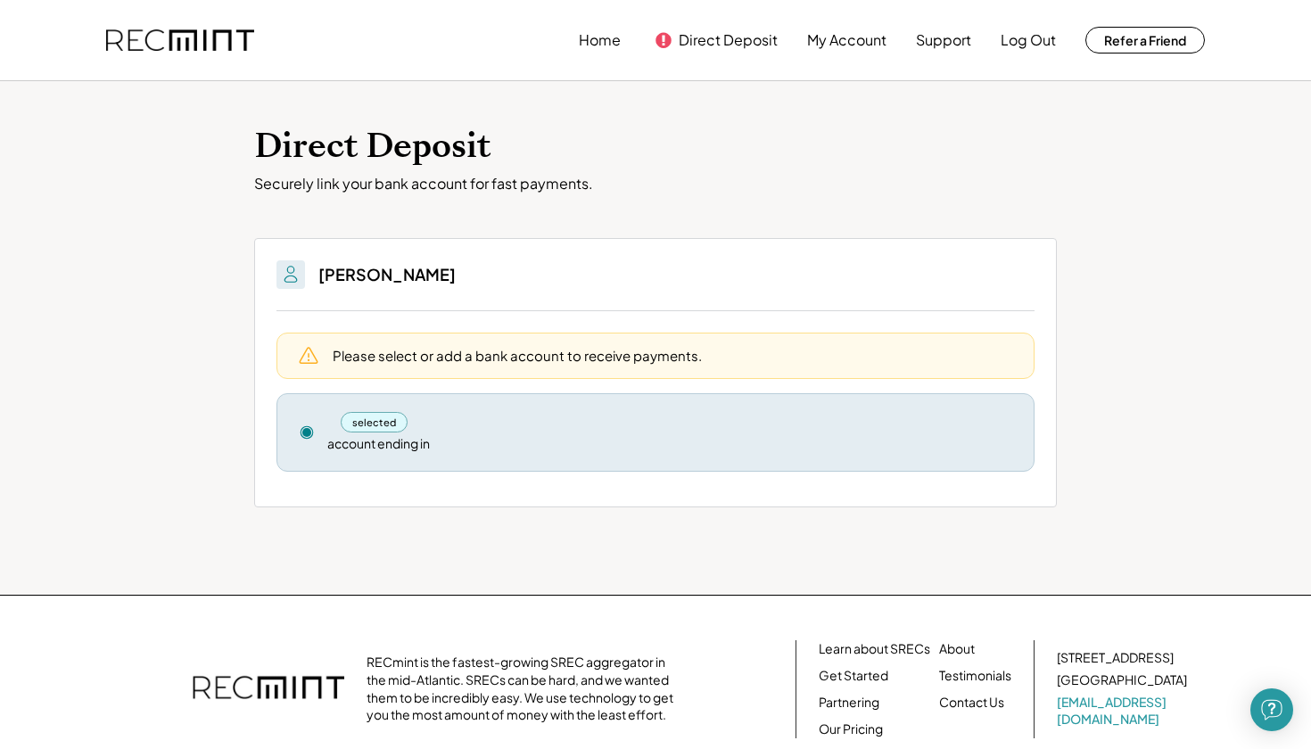
click at [354, 418] on div "selected" at bounding box center [374, 422] width 67 height 21
click at [354, 417] on div "selected" at bounding box center [374, 422] width 67 height 21
click at [308, 431] on use at bounding box center [307, 432] width 12 height 12
click at [313, 351] on use at bounding box center [308, 355] width 21 height 21
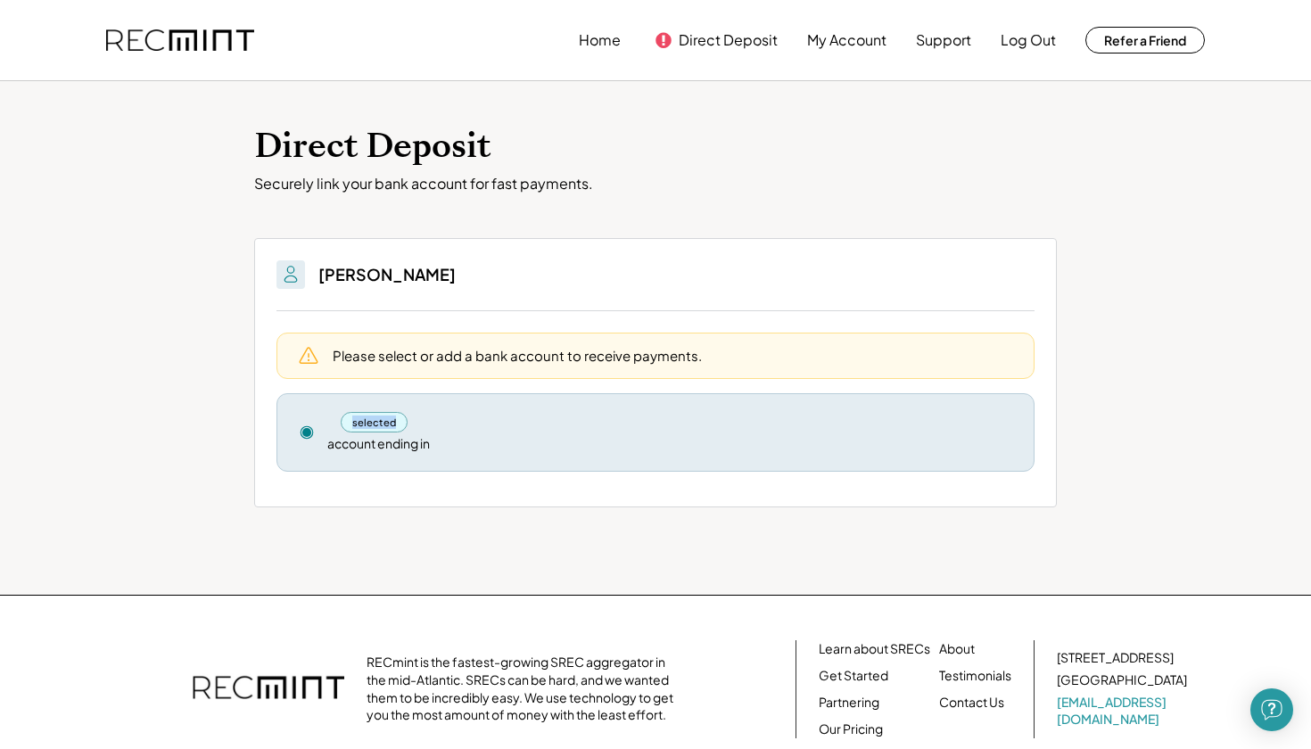
click at [313, 351] on use at bounding box center [308, 355] width 21 height 21
drag, startPoint x: 313, startPoint y: 351, endPoint x: 310, endPoint y: 313, distance: 38.4
click at [313, 341] on button at bounding box center [308, 356] width 30 height 30
click at [292, 264] on img at bounding box center [290, 274] width 21 height 21
click at [962, 36] on button "Support" at bounding box center [943, 40] width 55 height 36
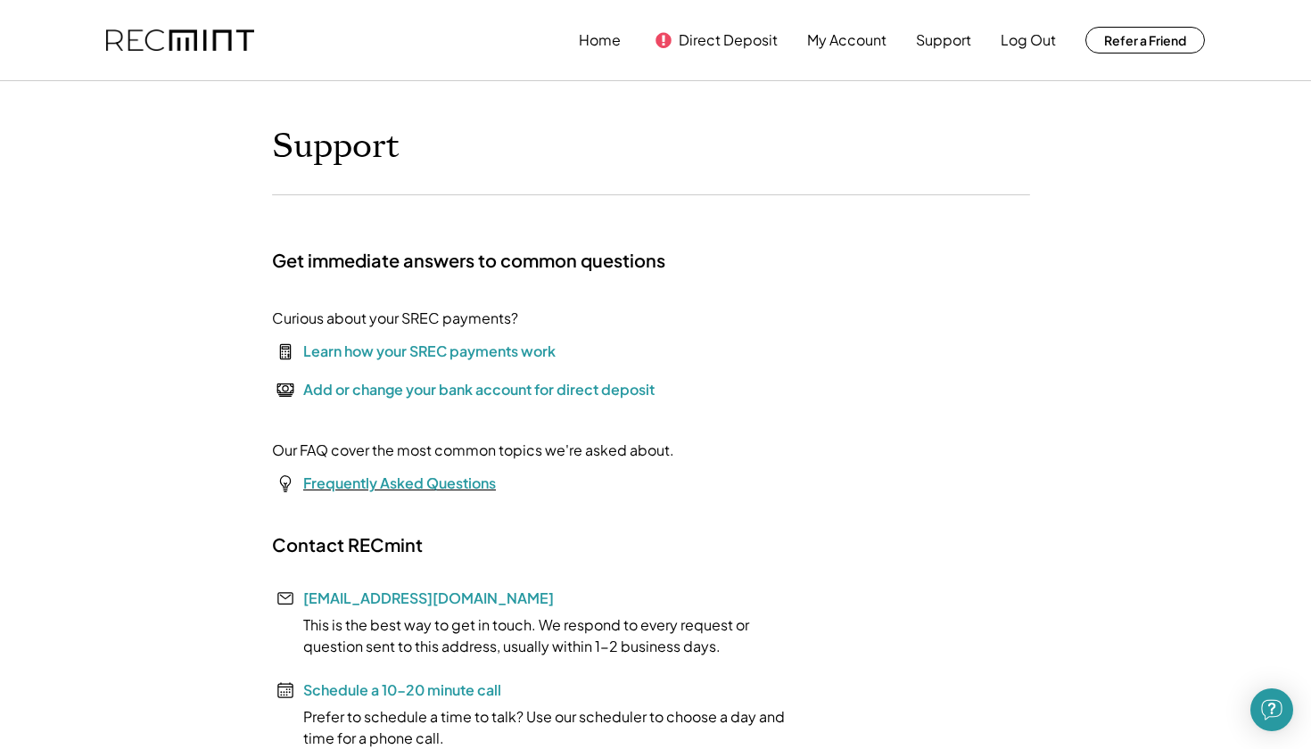
click at [334, 487] on font "Frequently Asked Questions" at bounding box center [399, 483] width 193 height 19
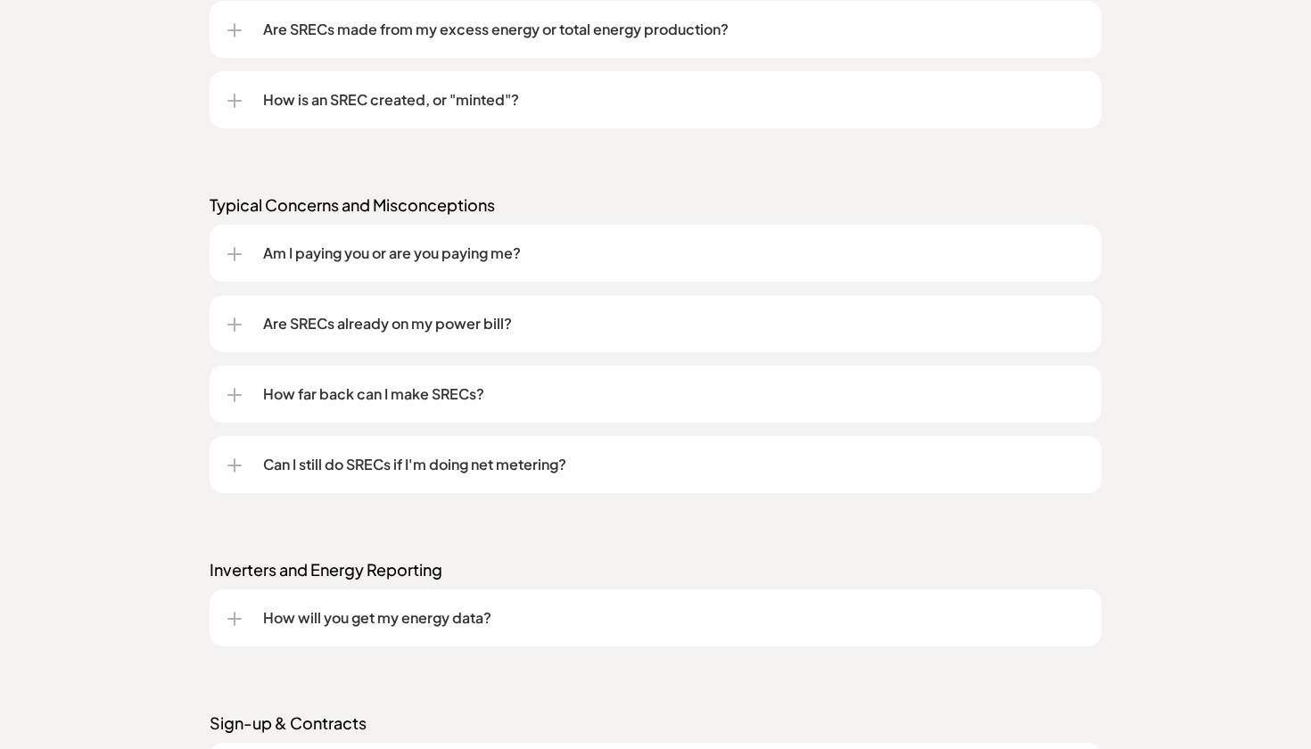
scroll to position [2173, 0]
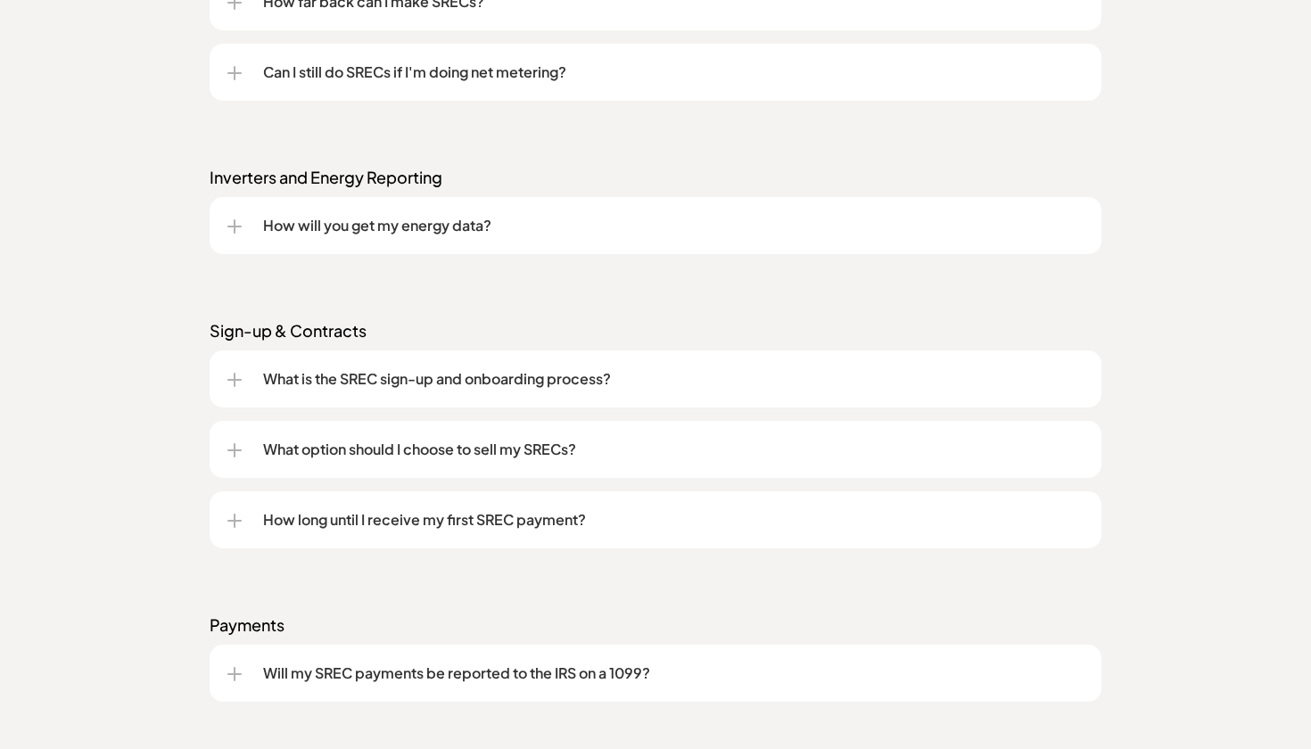
click at [399, 533] on div "How long until I receive my first SREC payment?" at bounding box center [655, 519] width 856 height 57
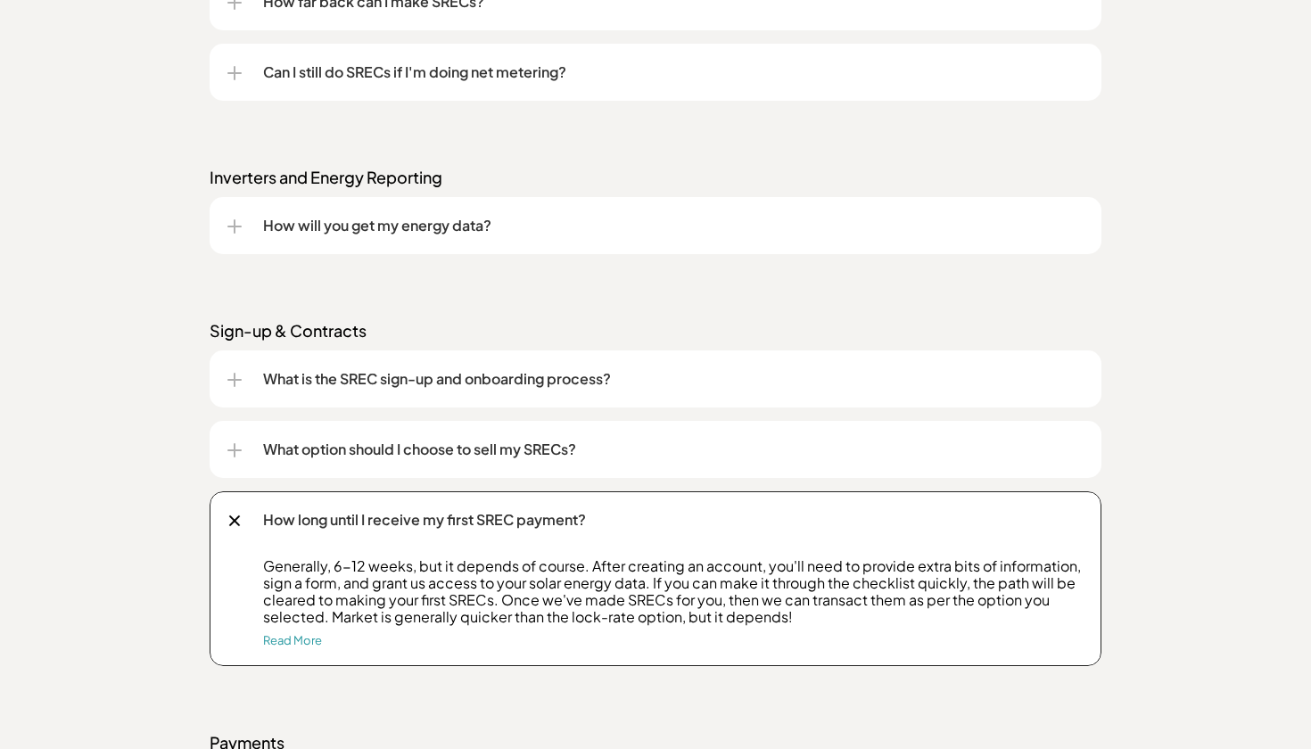
click at [136, 519] on div "Frequently asked questions (FAQs) We get these a lot. Understanding SRECs What …" at bounding box center [655, 31] width 1311 height 1755
click at [232, 453] on div at bounding box center [234, 450] width 14 height 14
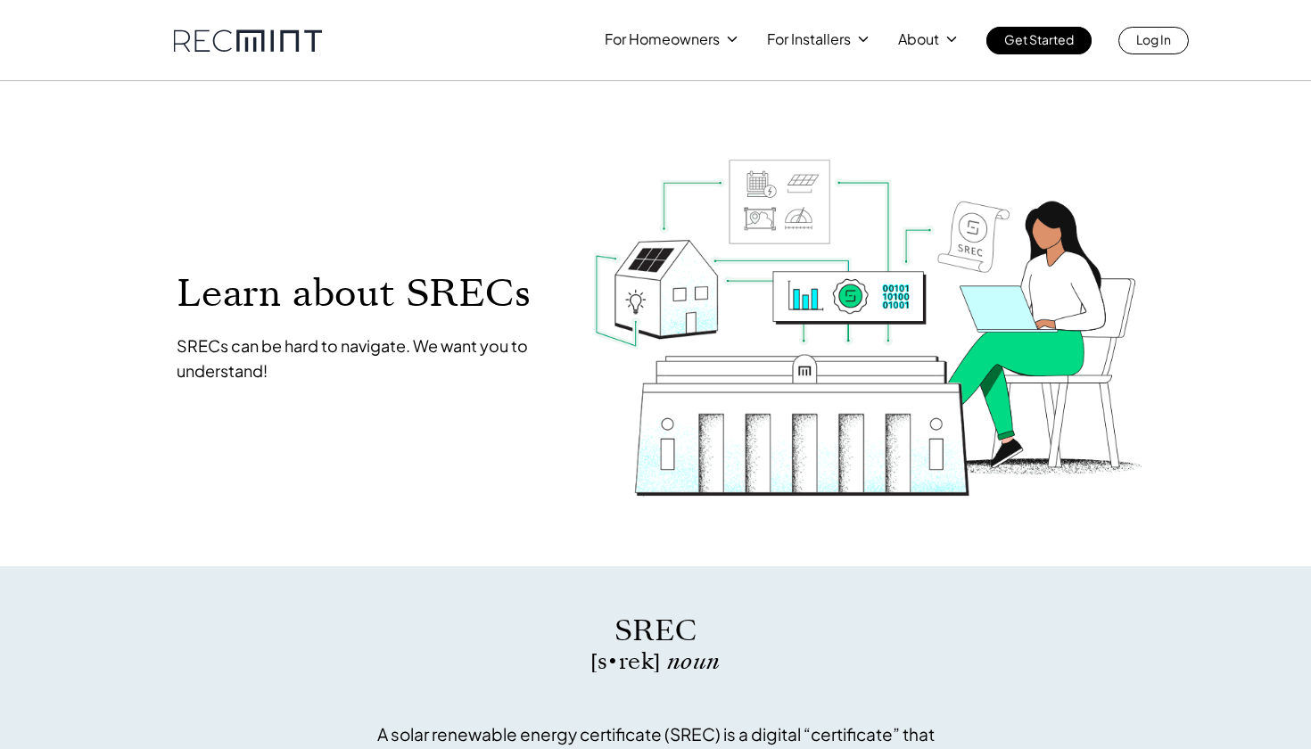
scroll to position [0, 0]
click at [1142, 40] on p "Log In" at bounding box center [1153, 39] width 35 height 25
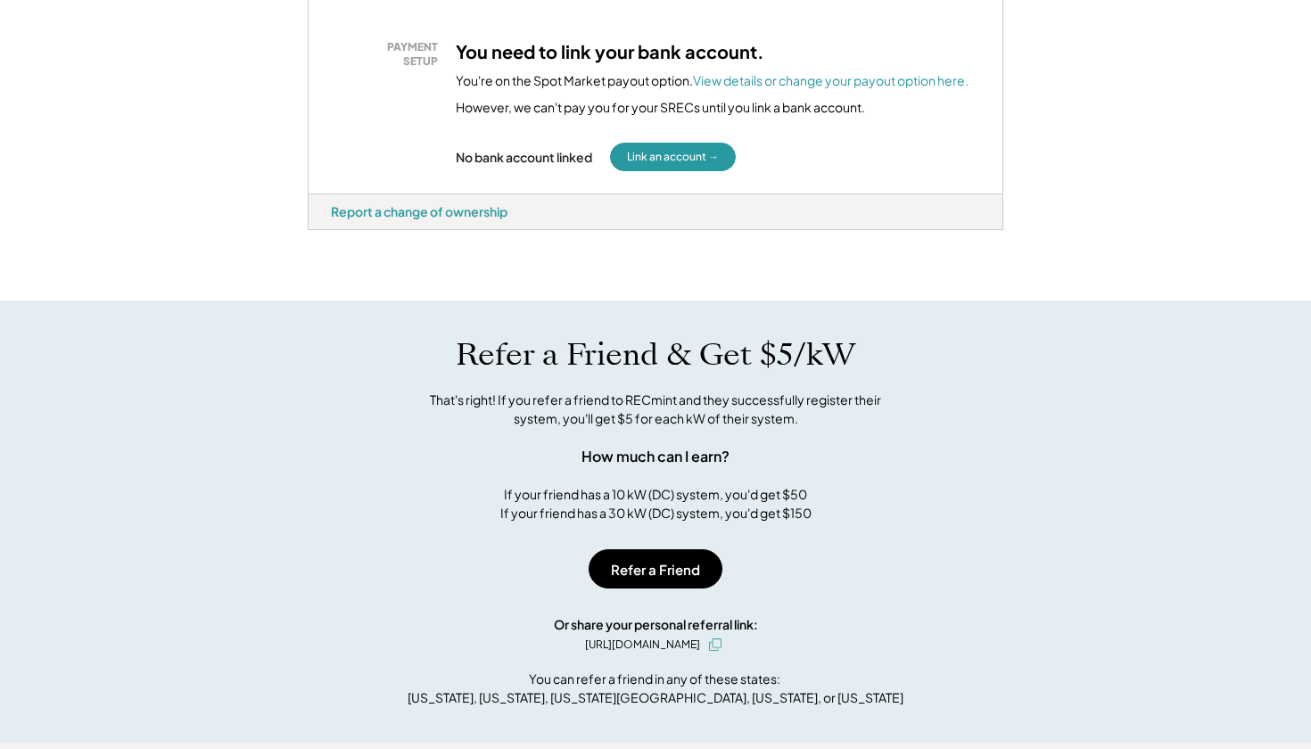
scroll to position [737, 0]
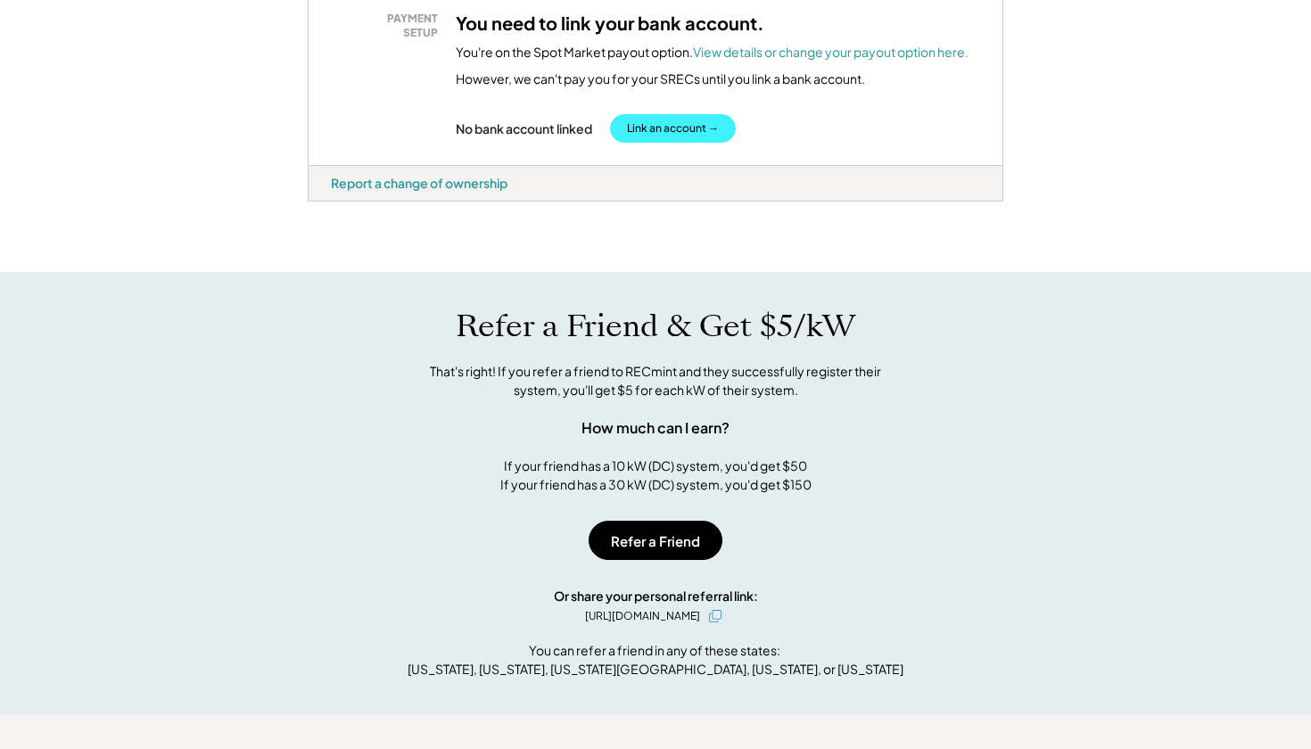
click at [657, 125] on button "Link an account →" at bounding box center [673, 128] width 126 height 29
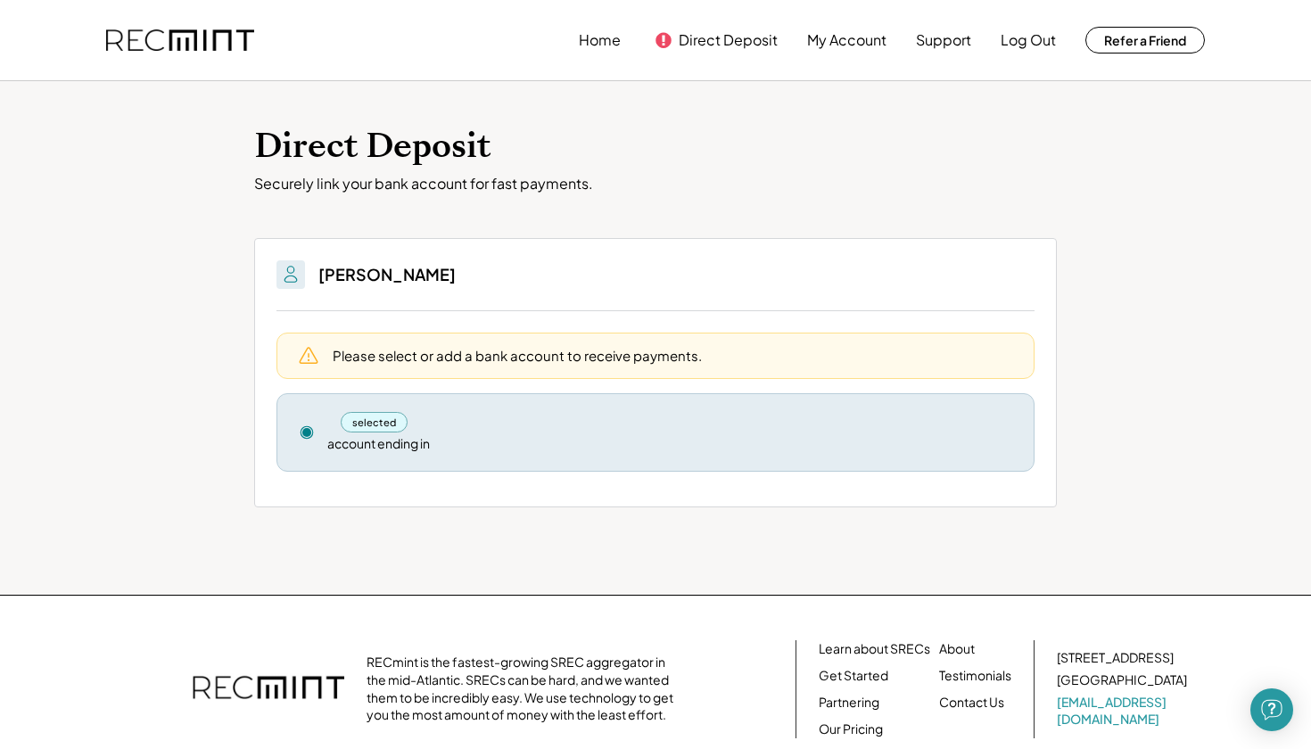
click at [323, 428] on div "selected account ending in Remove" at bounding box center [656, 432] width 758 height 78
click at [296, 426] on div "selected account ending in Remove" at bounding box center [656, 432] width 758 height 78
click at [313, 425] on icon at bounding box center [307, 433] width 16 height 16
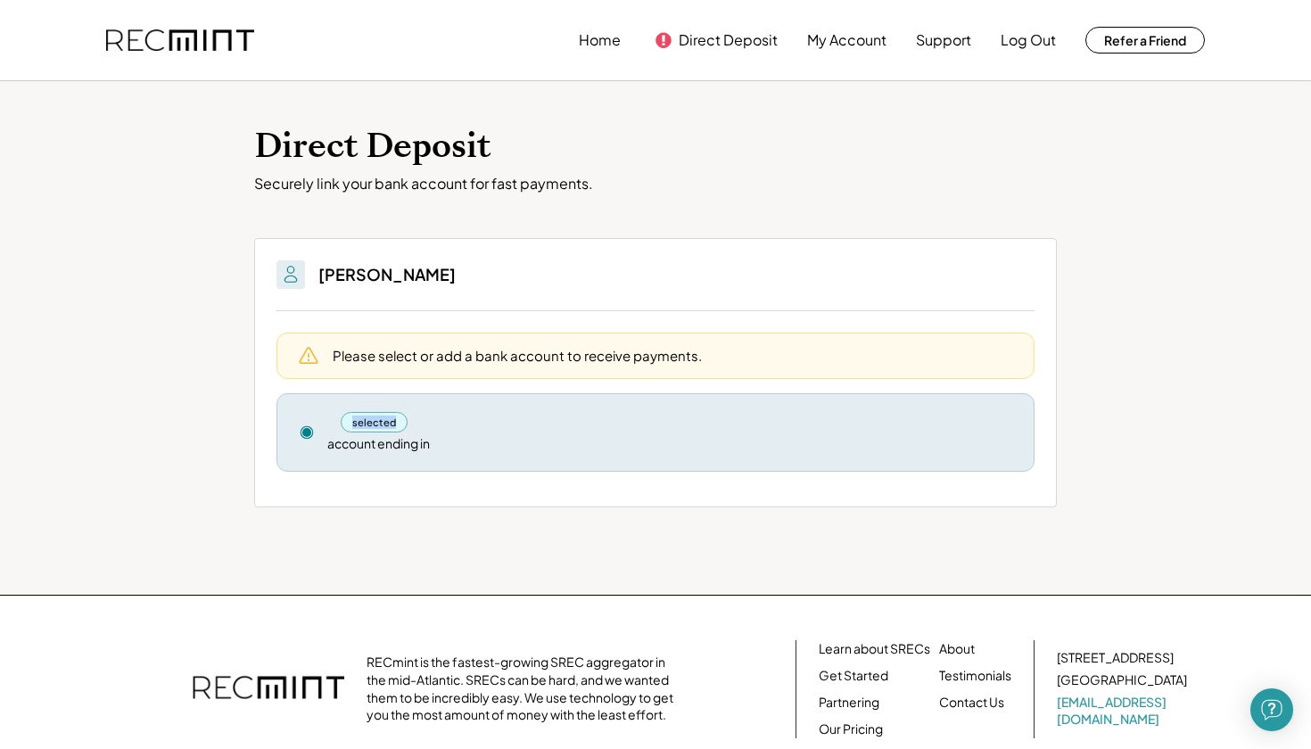
click at [306, 434] on use at bounding box center [307, 432] width 12 height 12
click at [377, 417] on div "selected" at bounding box center [374, 422] width 67 height 21
click at [747, 45] on button "Direct Deposit" at bounding box center [728, 40] width 99 height 36
click at [306, 429] on use at bounding box center [307, 432] width 12 height 12
click at [367, 420] on div "selected" at bounding box center [374, 422] width 67 height 21
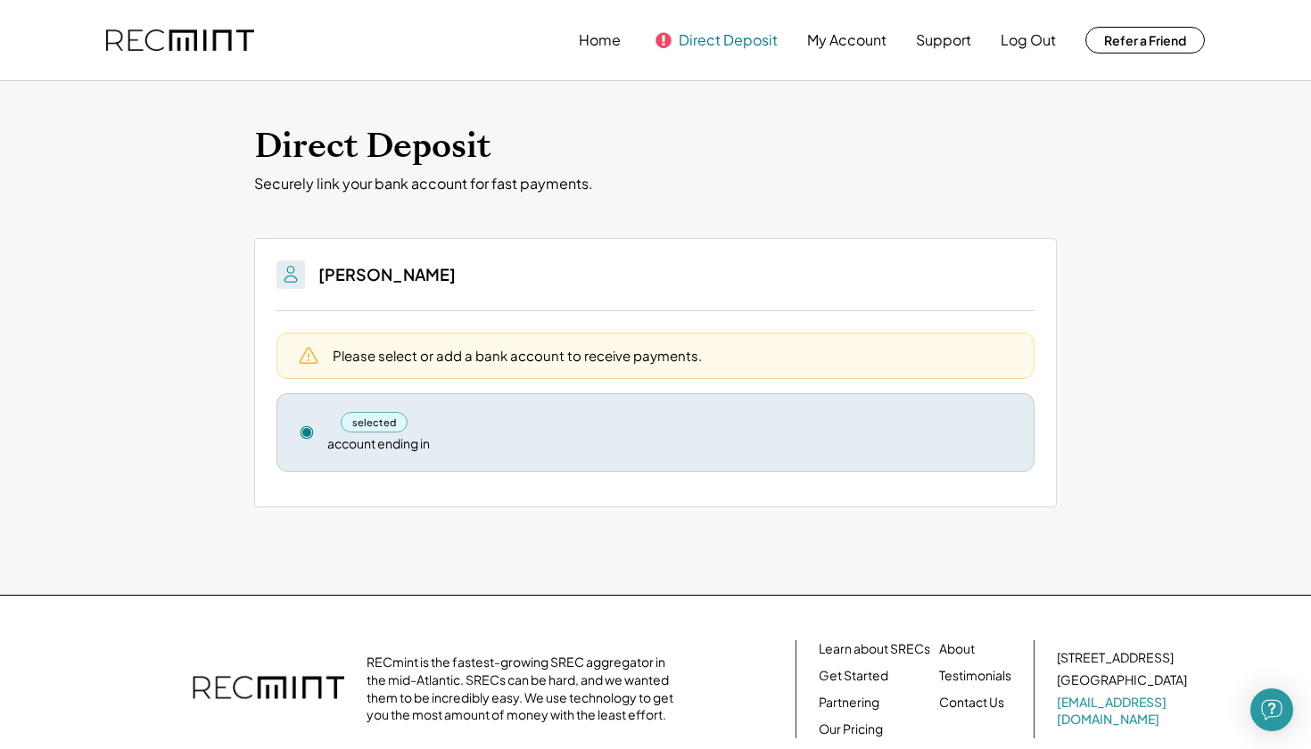
click at [690, 36] on button "Direct Deposit" at bounding box center [728, 40] width 99 height 36
click at [595, 37] on button "Home" at bounding box center [600, 40] width 42 height 36
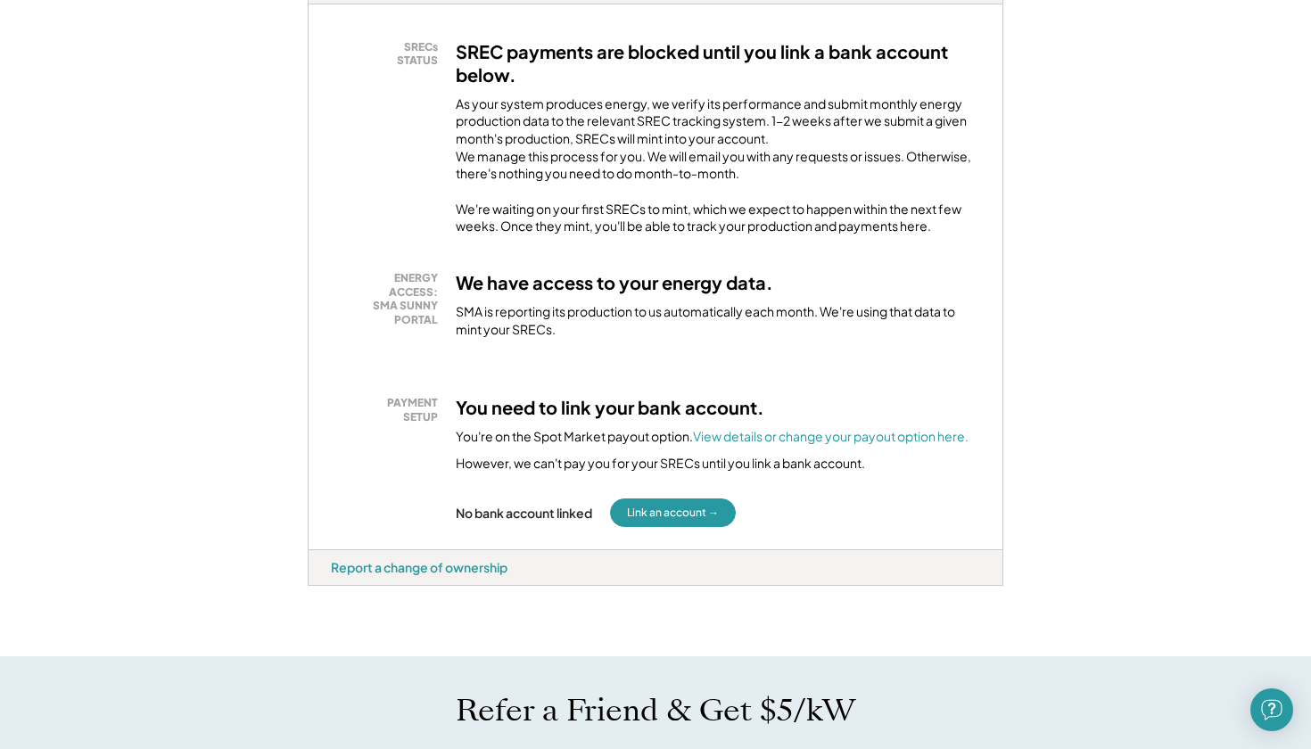
scroll to position [352, 0]
click at [742, 443] on font "View details or change your payout option here." at bounding box center [831, 436] width 276 height 16
click at [632, 527] on button "Link an account →" at bounding box center [673, 513] width 126 height 29
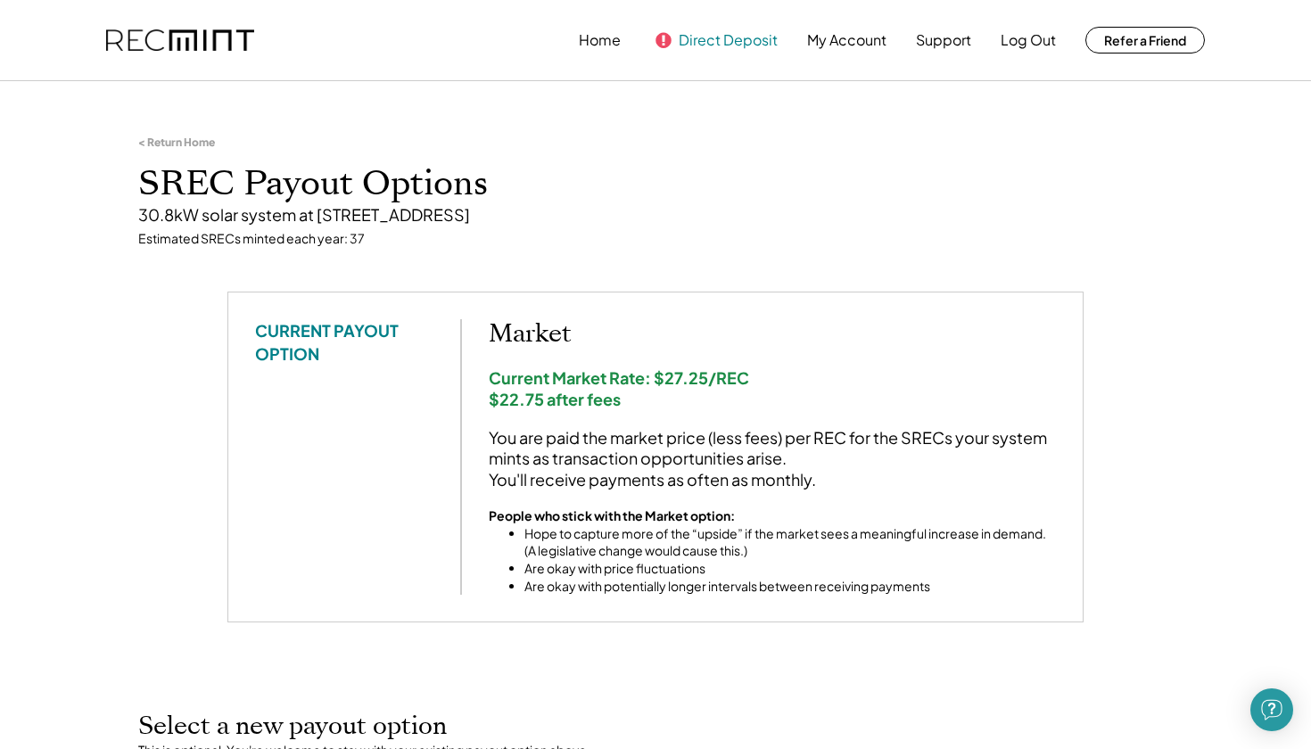
click at [713, 35] on button "Direct Deposit" at bounding box center [728, 40] width 99 height 36
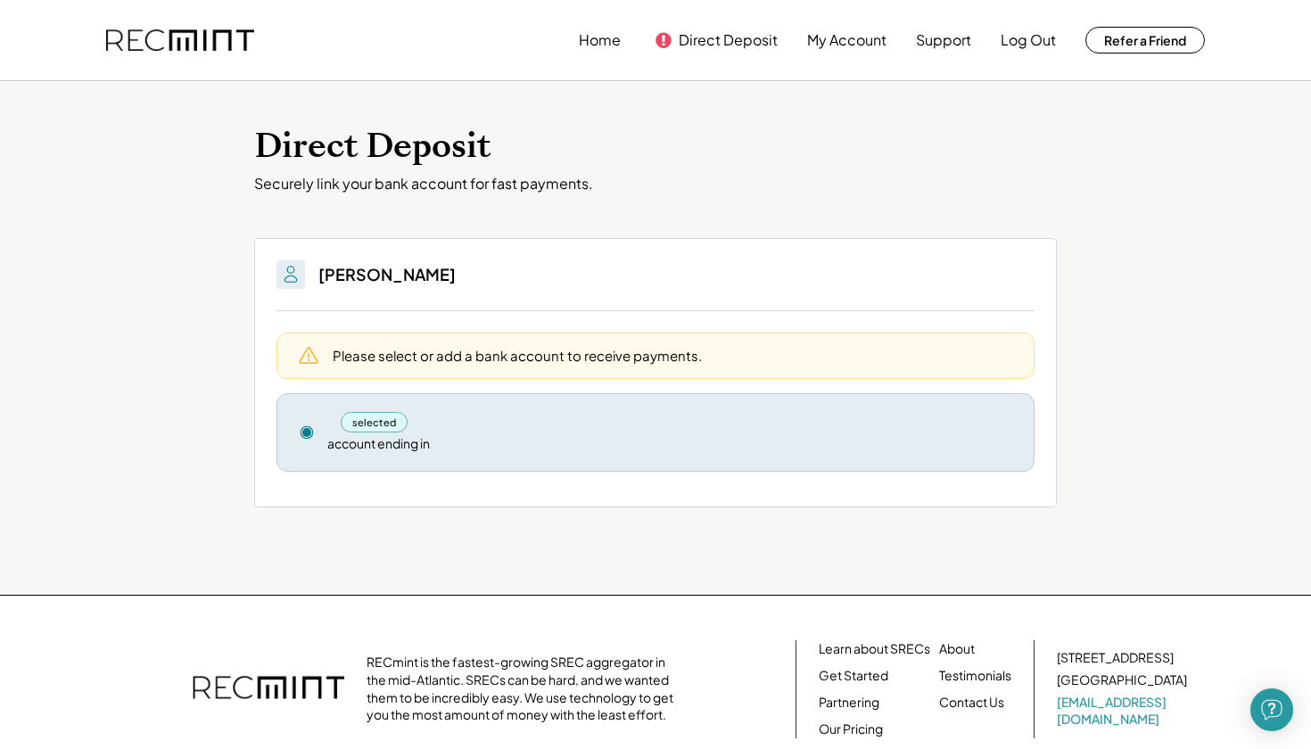
click at [967, 432] on div "selected account ending in" at bounding box center [669, 432] width 685 height 41
click at [905, 370] on div "Please select or add a bank account to receive payments." at bounding box center [656, 356] width 758 height 46
click at [390, 356] on div "Please select or add a bank account to receive payments." at bounding box center [517, 355] width 369 height 19
click at [868, 40] on button "My Account" at bounding box center [846, 40] width 79 height 36
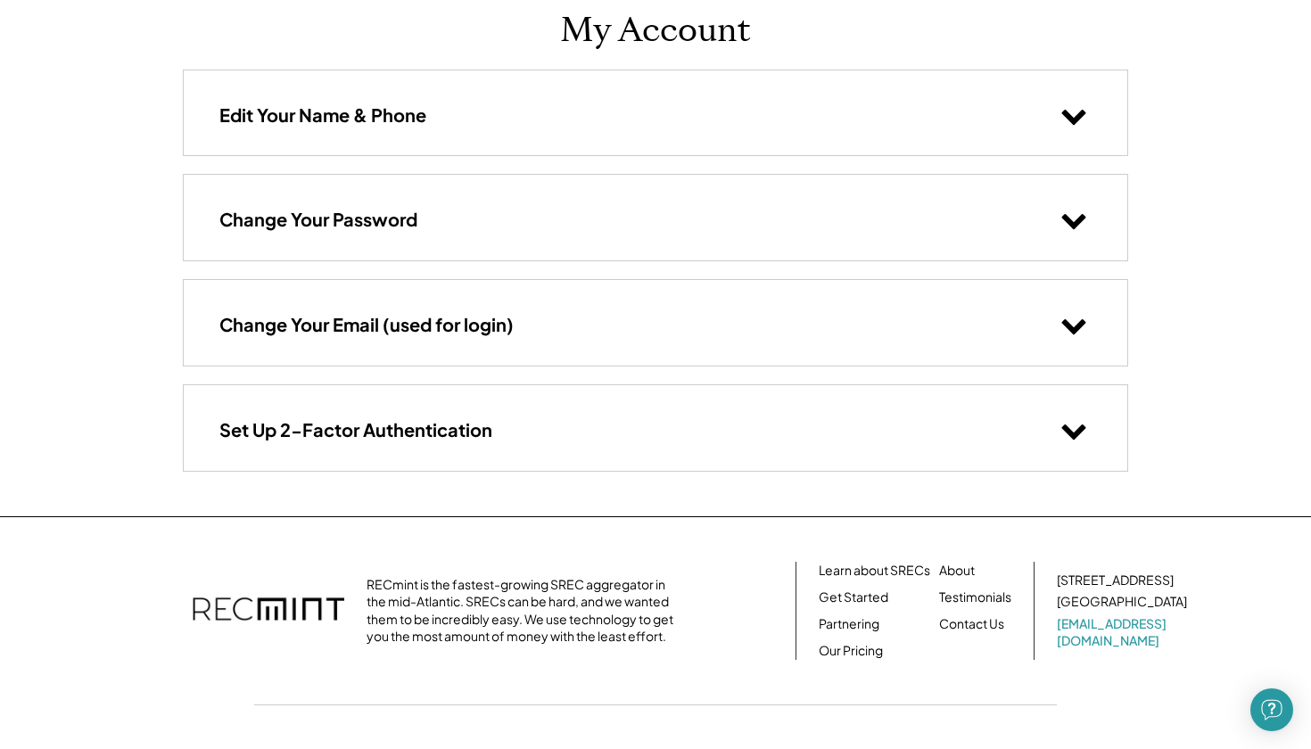
scroll to position [117, 0]
click at [364, 340] on div "Change Your Email (used for login)" at bounding box center [656, 321] width 944 height 85
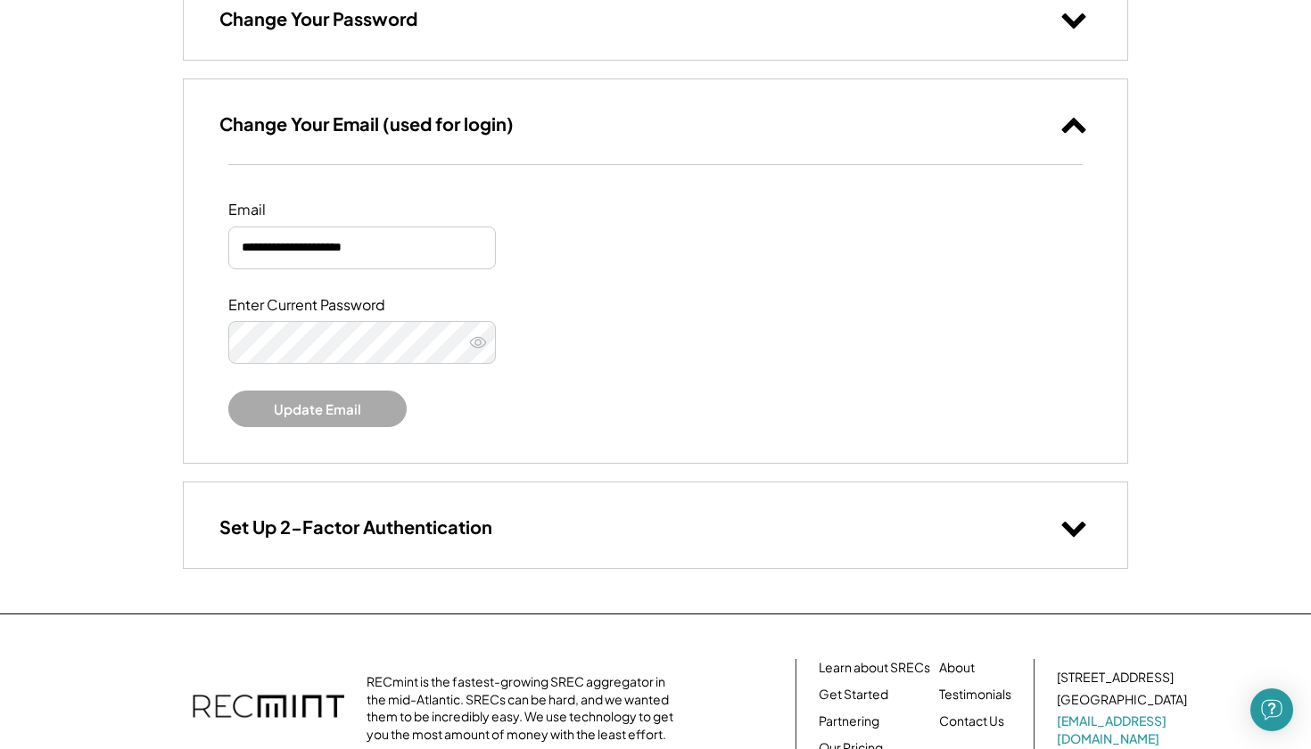
scroll to position [317, 0]
click at [542, 531] on div "Set Up 2-Factor Authentication" at bounding box center [656, 525] width 944 height 85
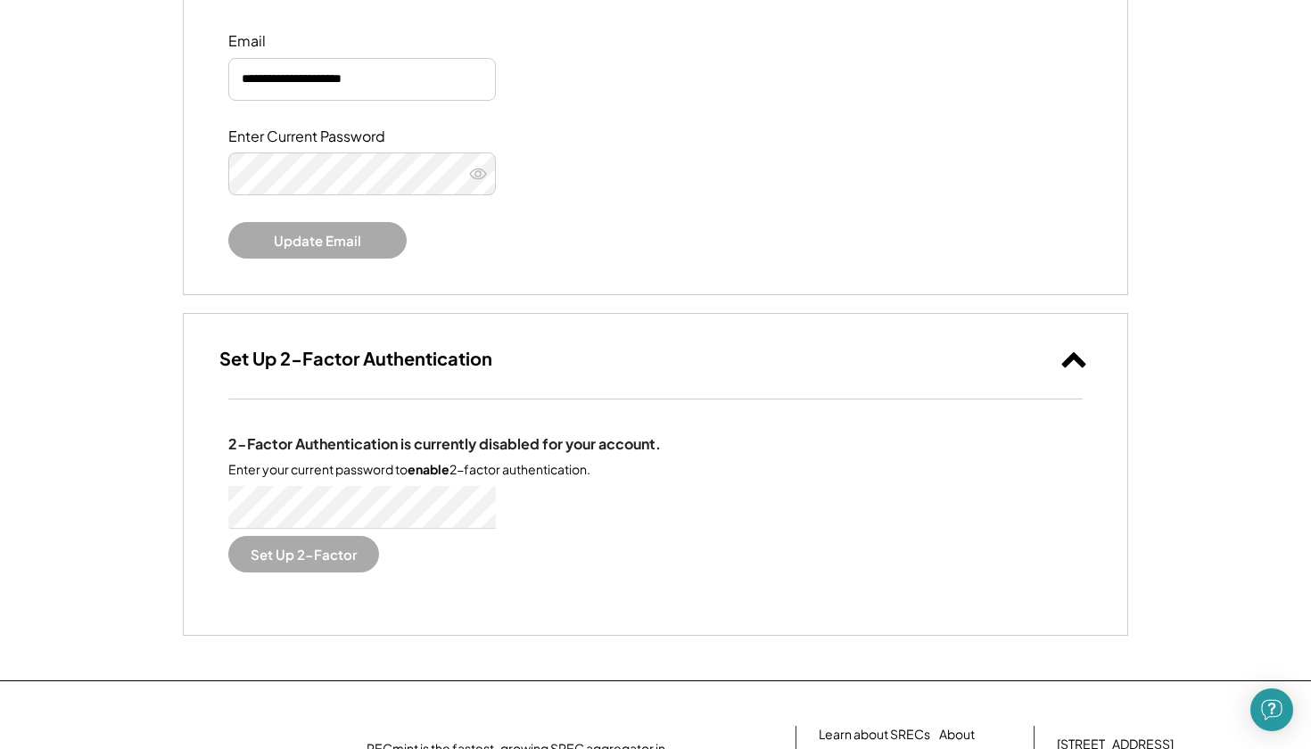
scroll to position [490, 0]
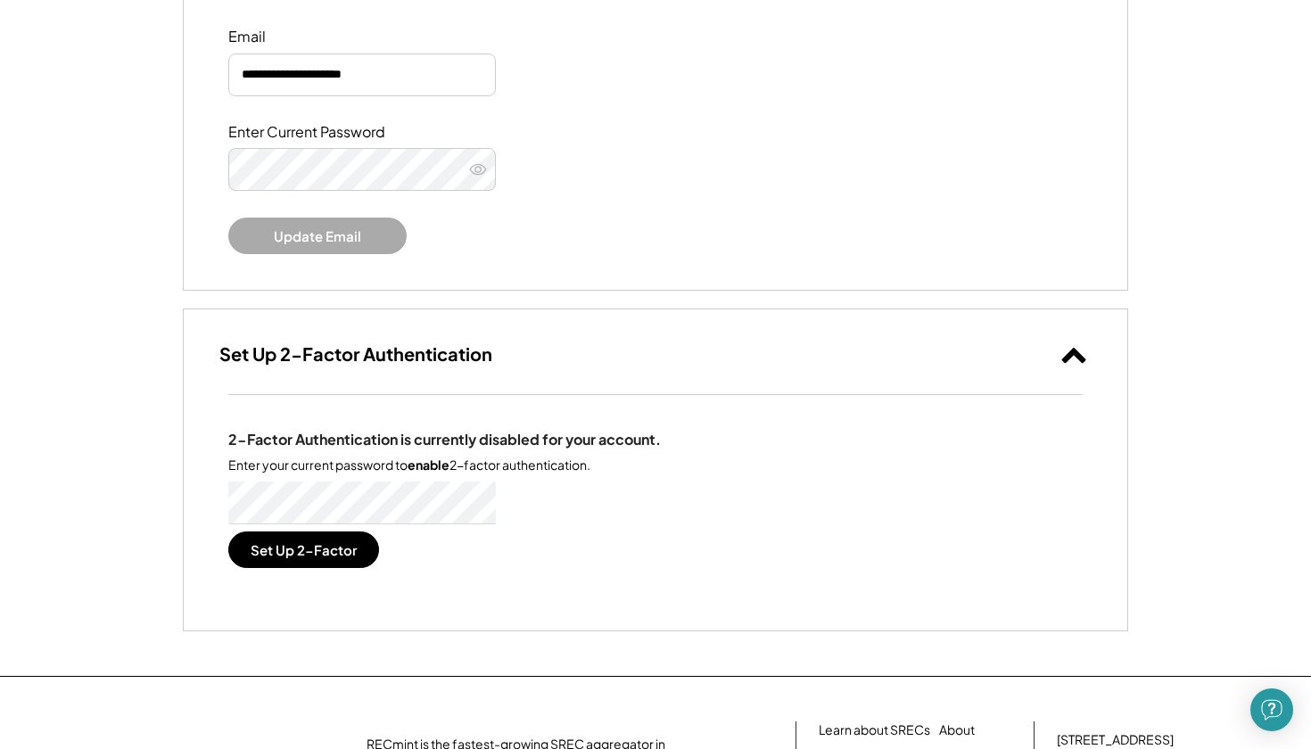
click at [440, 309] on div "Set Up 2-Factor Authentication 2-Factor Authentication is currently disabled fo…" at bounding box center [656, 470] width 946 height 322
click at [823, 579] on div "2-Factor Authentication is currently disabled for your account. Enter your curr…" at bounding box center [656, 512] width 944 height 235
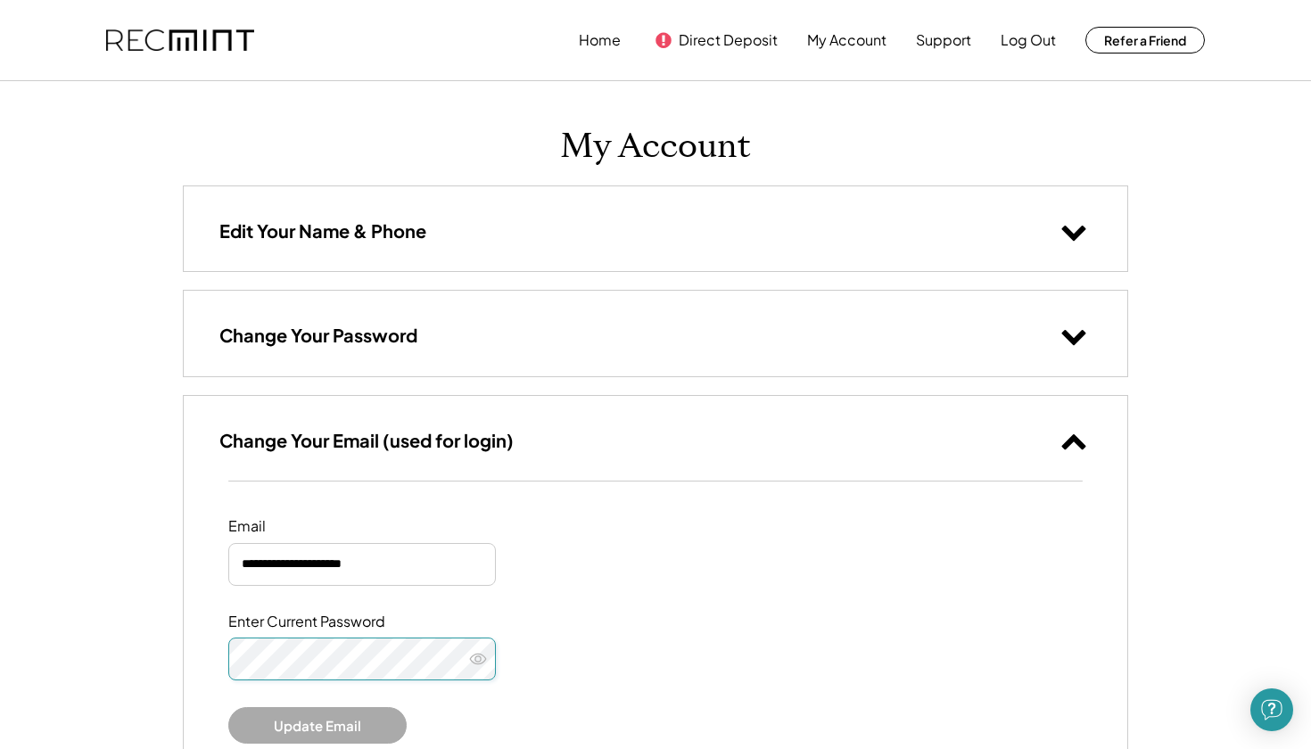
scroll to position [0, 0]
click at [612, 40] on button "Home" at bounding box center [600, 40] width 42 height 36
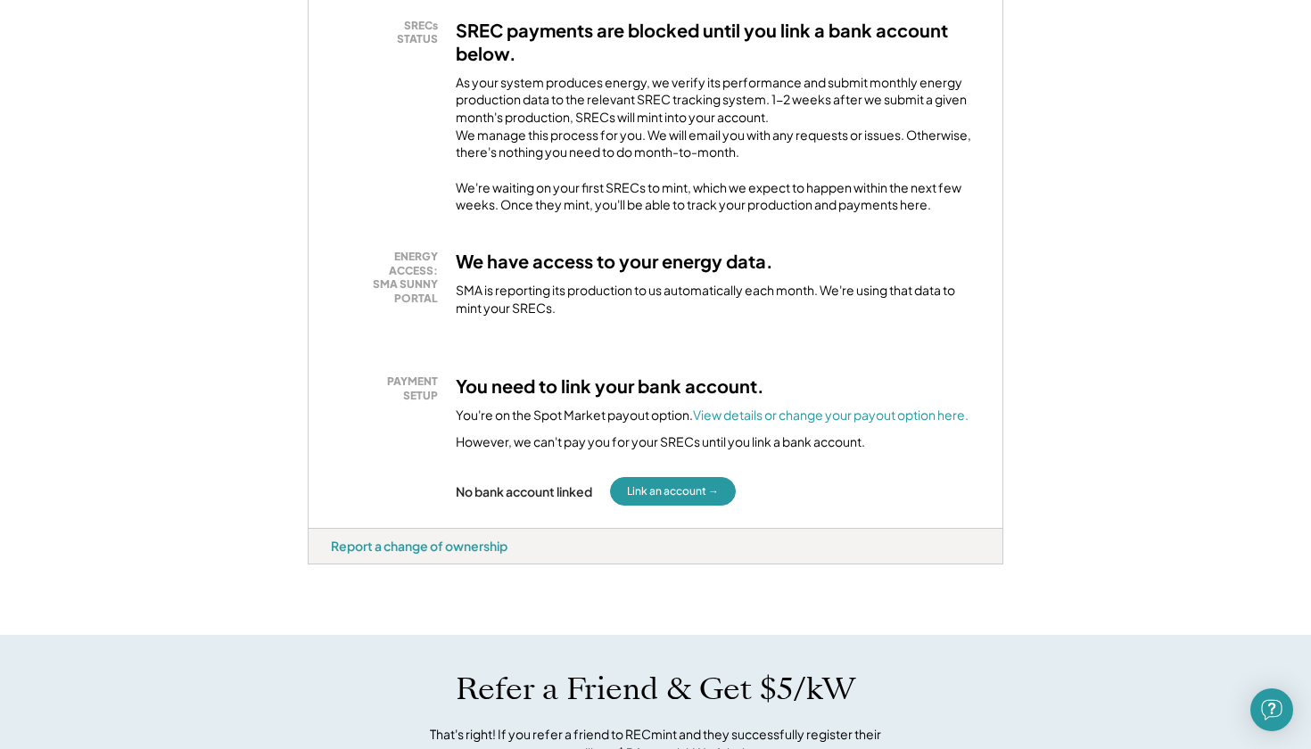
scroll to position [375, 0]
click at [683, 498] on button "Link an account →" at bounding box center [673, 490] width 126 height 29
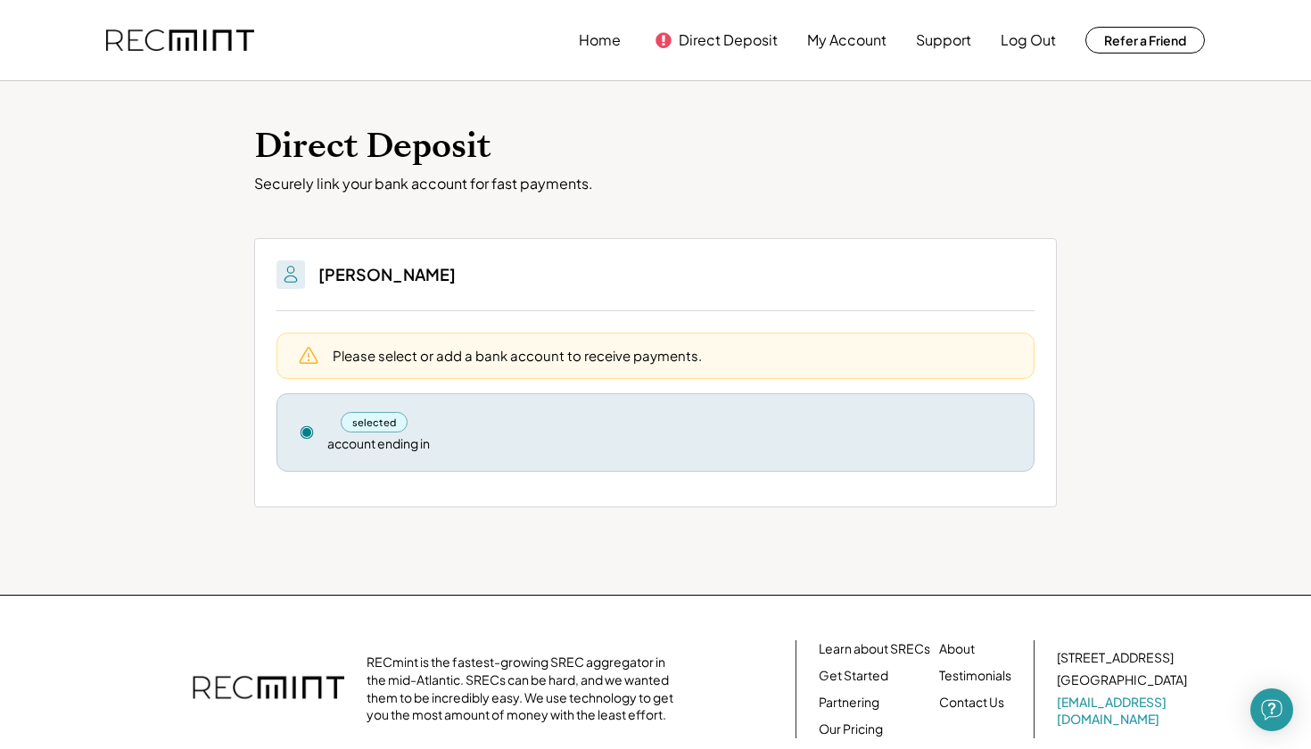
click at [932, 431] on div "selected account ending in" at bounding box center [669, 432] width 685 height 41
drag, startPoint x: 546, startPoint y: 418, endPoint x: 527, endPoint y: 417, distance: 18.8
click at [525, 417] on div "selected account ending in" at bounding box center [669, 432] width 685 height 41
click at [304, 429] on use at bounding box center [307, 432] width 12 height 12
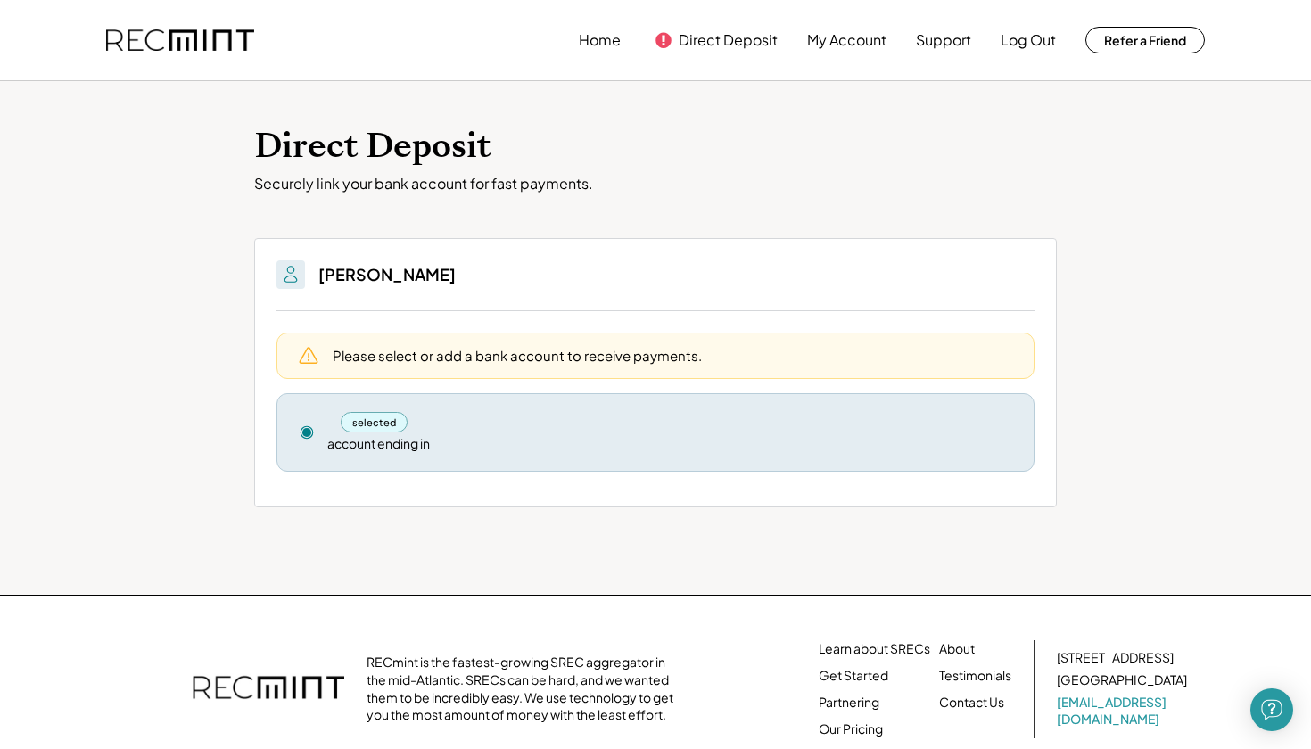
click at [328, 345] on div "Please select or add a bank account to receive payments." at bounding box center [656, 356] width 758 height 46
click at [326, 345] on div "Please select or add a bank account to receive payments." at bounding box center [656, 356] width 758 height 46
click at [308, 350] on icon at bounding box center [308, 355] width 21 height 21
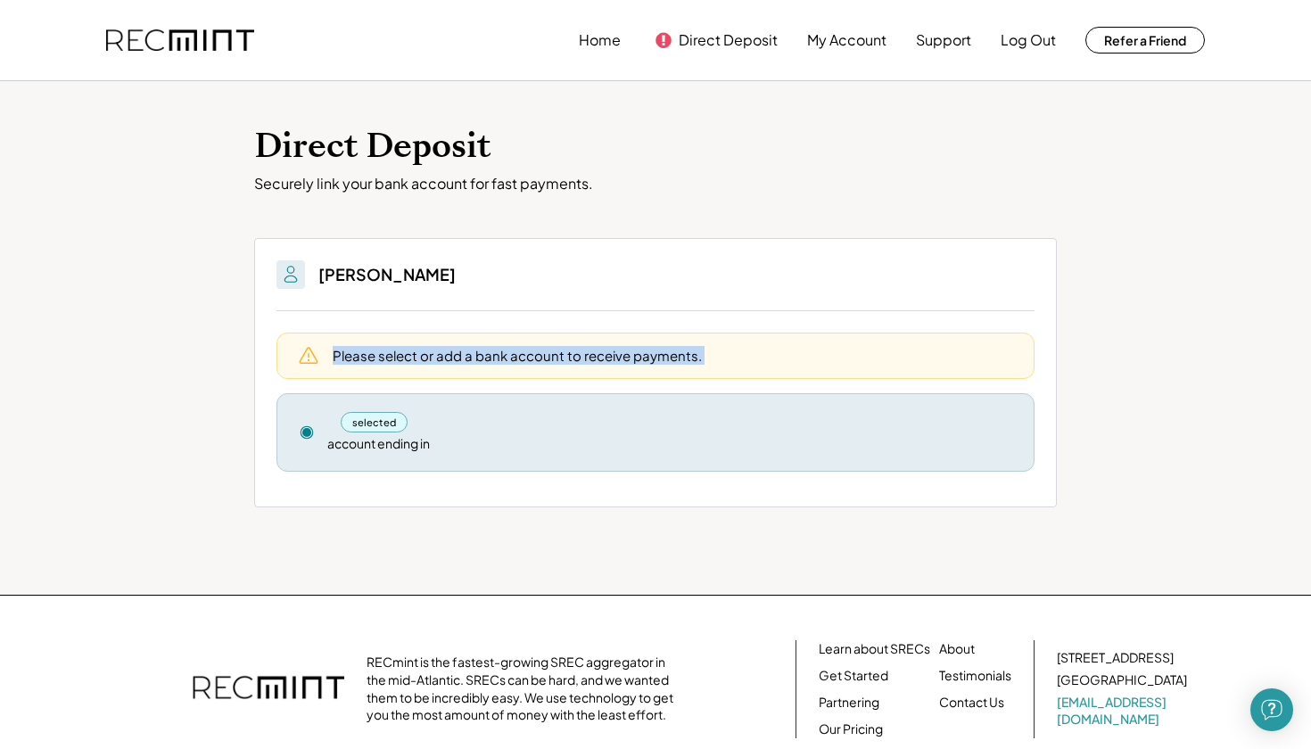
click at [308, 350] on icon at bounding box center [308, 355] width 21 height 21
click at [284, 270] on img at bounding box center [290, 274] width 21 height 21
click at [353, 270] on h3 "[PERSON_NAME]" at bounding box center [386, 274] width 137 height 21
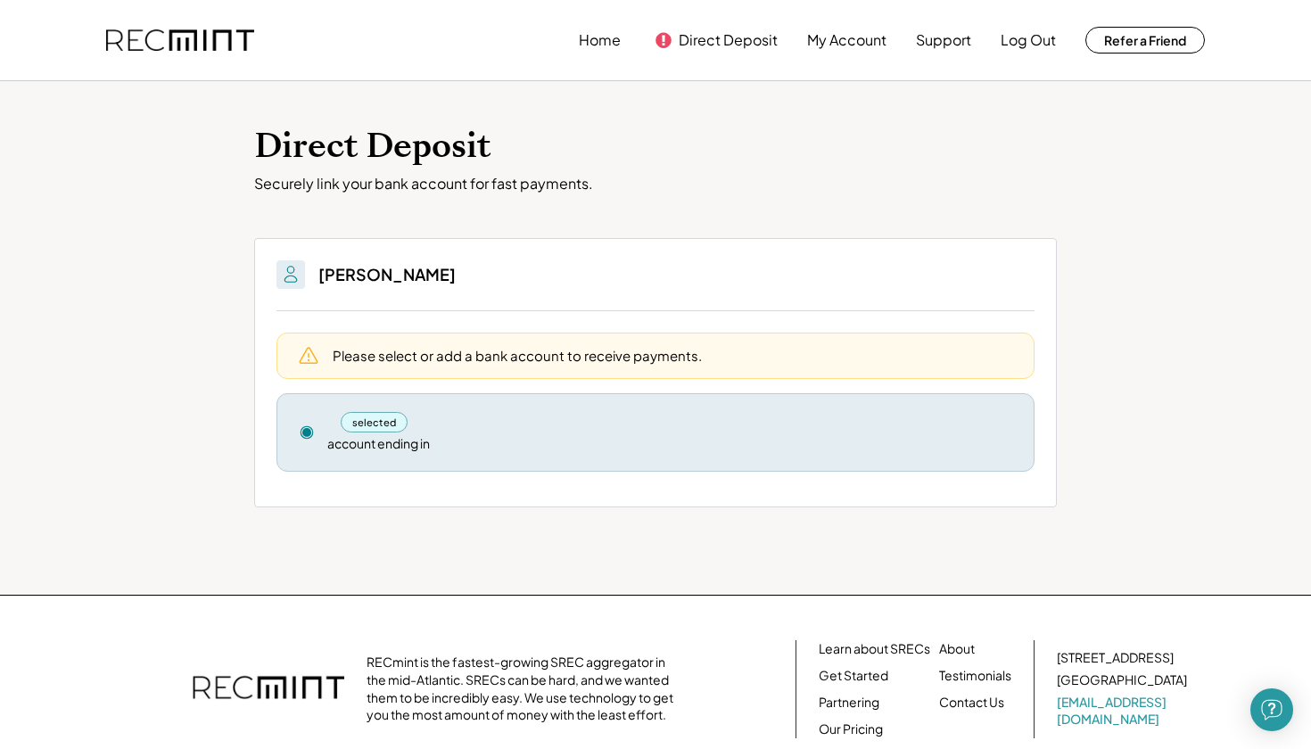
click at [345, 167] on h1 "Direct Deposit" at bounding box center [655, 147] width 803 height 42
click at [951, 42] on button "Support" at bounding box center [943, 40] width 55 height 36
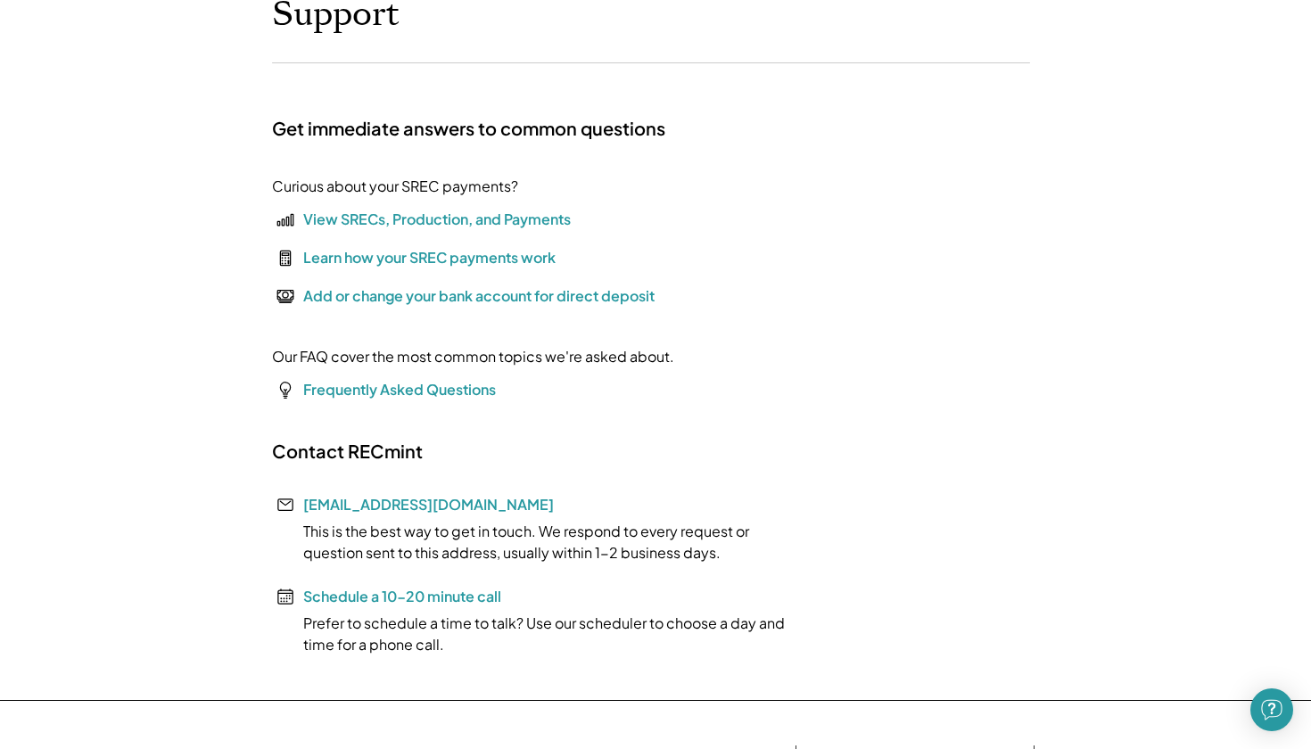
scroll to position [153, 0]
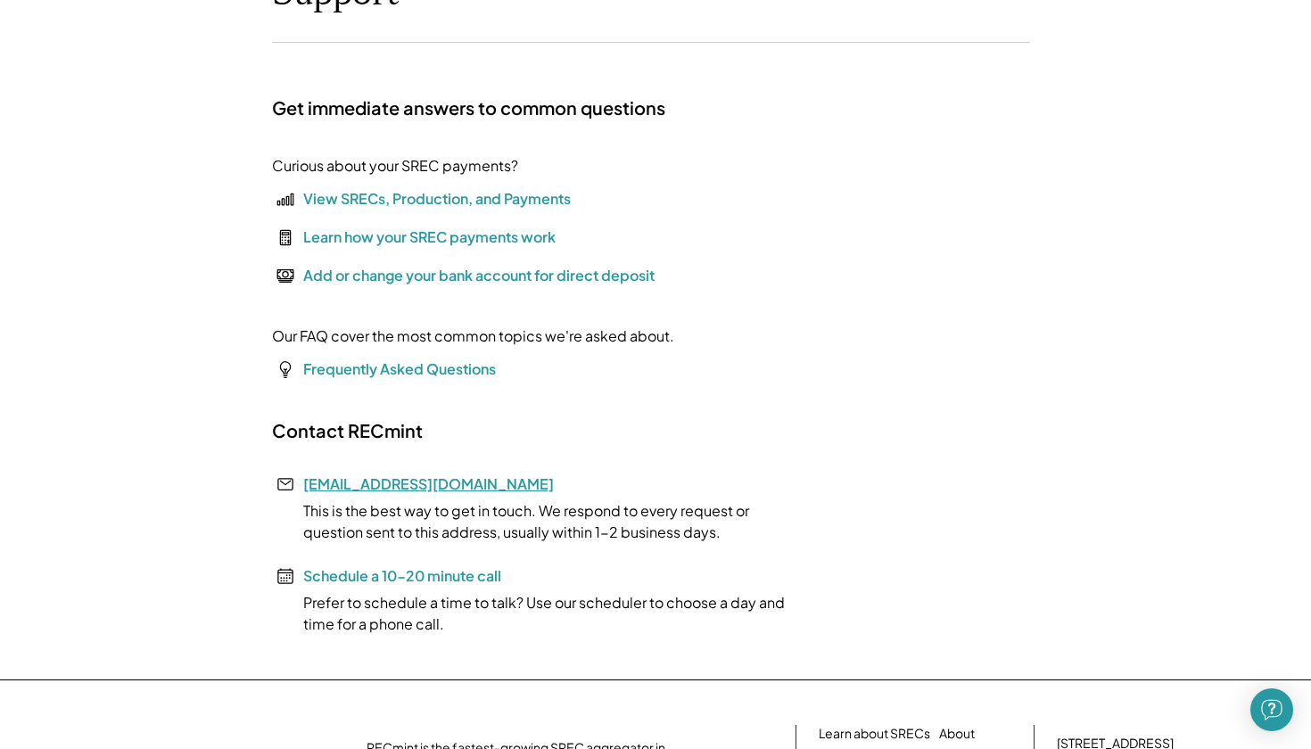
click at [387, 488] on link "[EMAIL_ADDRESS][DOMAIN_NAME]" at bounding box center [428, 484] width 251 height 19
